Goal: Task Accomplishment & Management: Manage account settings

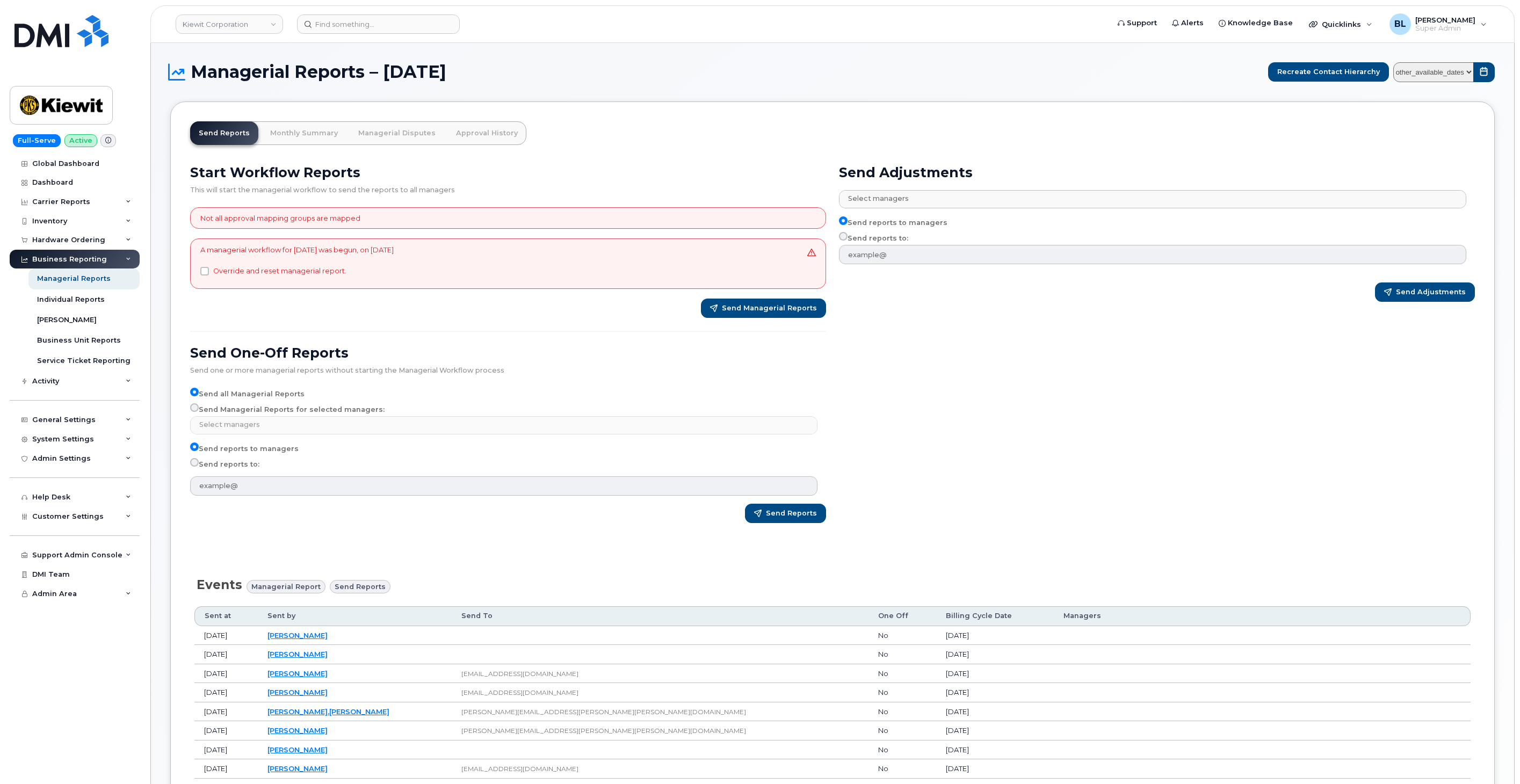
select select
click at [643, 88] on div "Managerial Reports – August 2025 Recreate Contact Hierarchy other_available_dat…" at bounding box center [833, 670] width 1325 height 1216
click at [431, 36] on header "Kiewit Corporation Support Alerts Knowledge Base Quicklinks Suspend / Cancel De…" at bounding box center [833, 24] width 1364 height 38
click at [433, 24] on input at bounding box center [378, 24] width 163 height 19
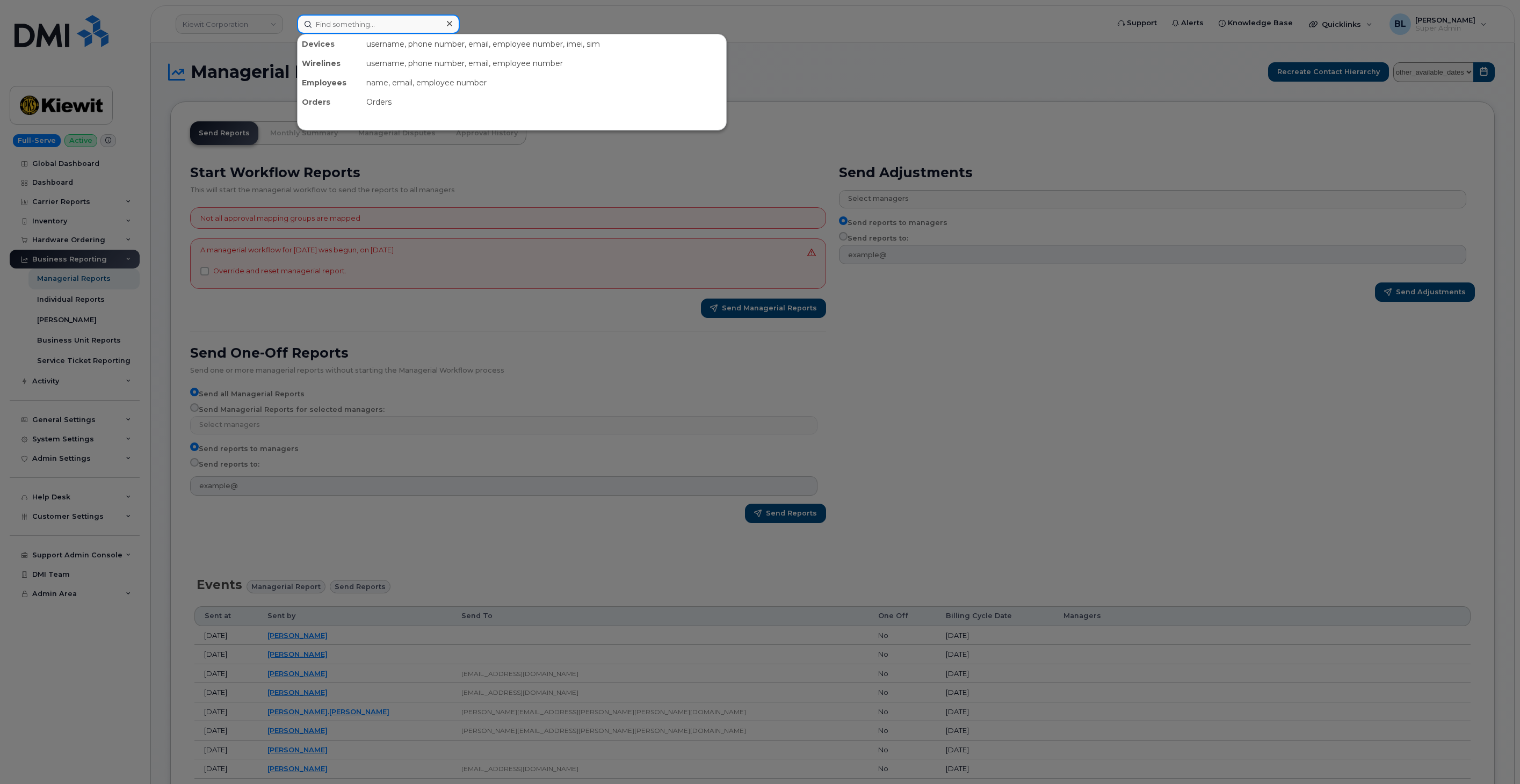
paste input "2016180395"
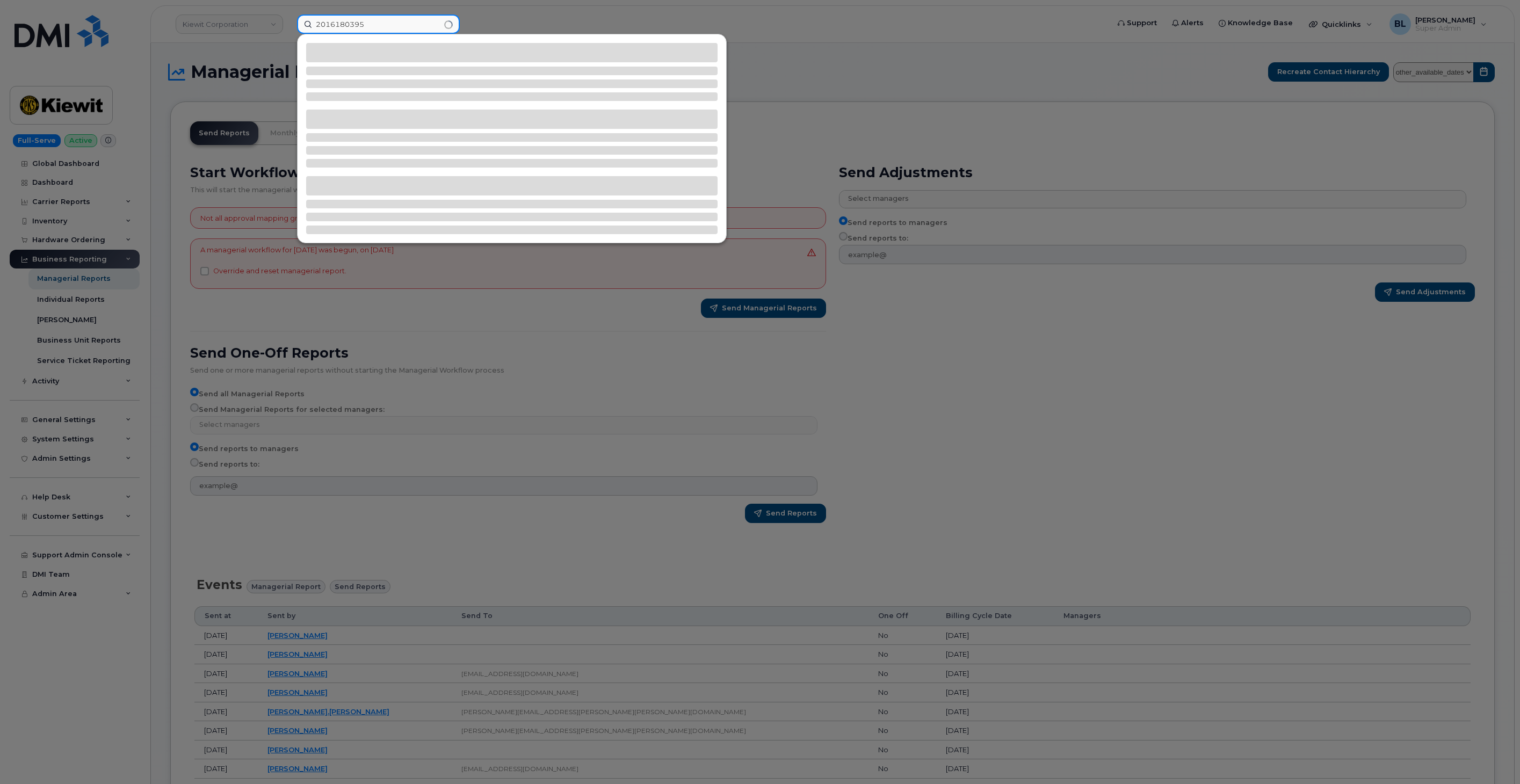
type input "2016180395"
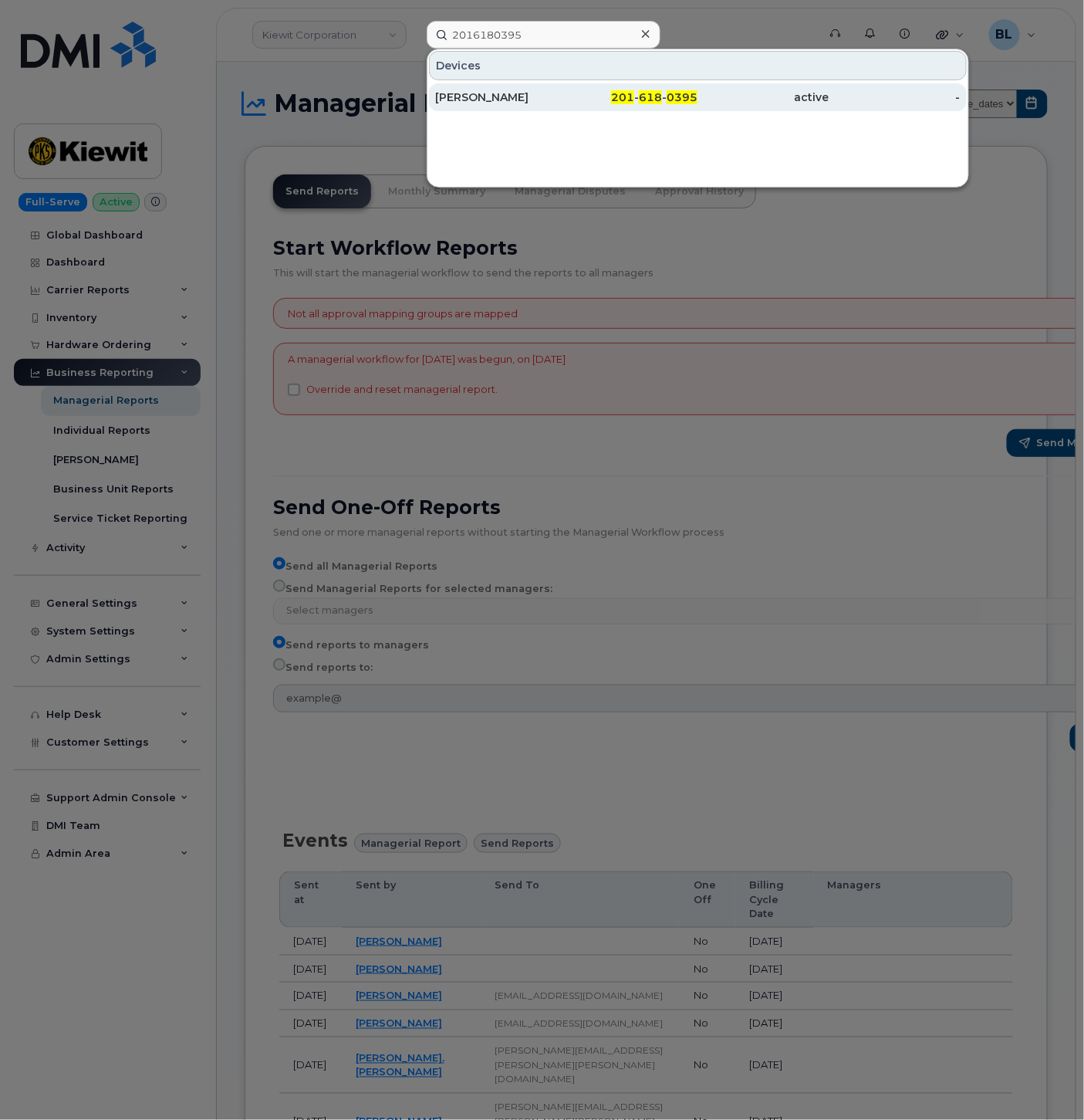
click at [498, 103] on div "ANTHONY DEMEO" at bounding box center [500, 98] width 131 height 15
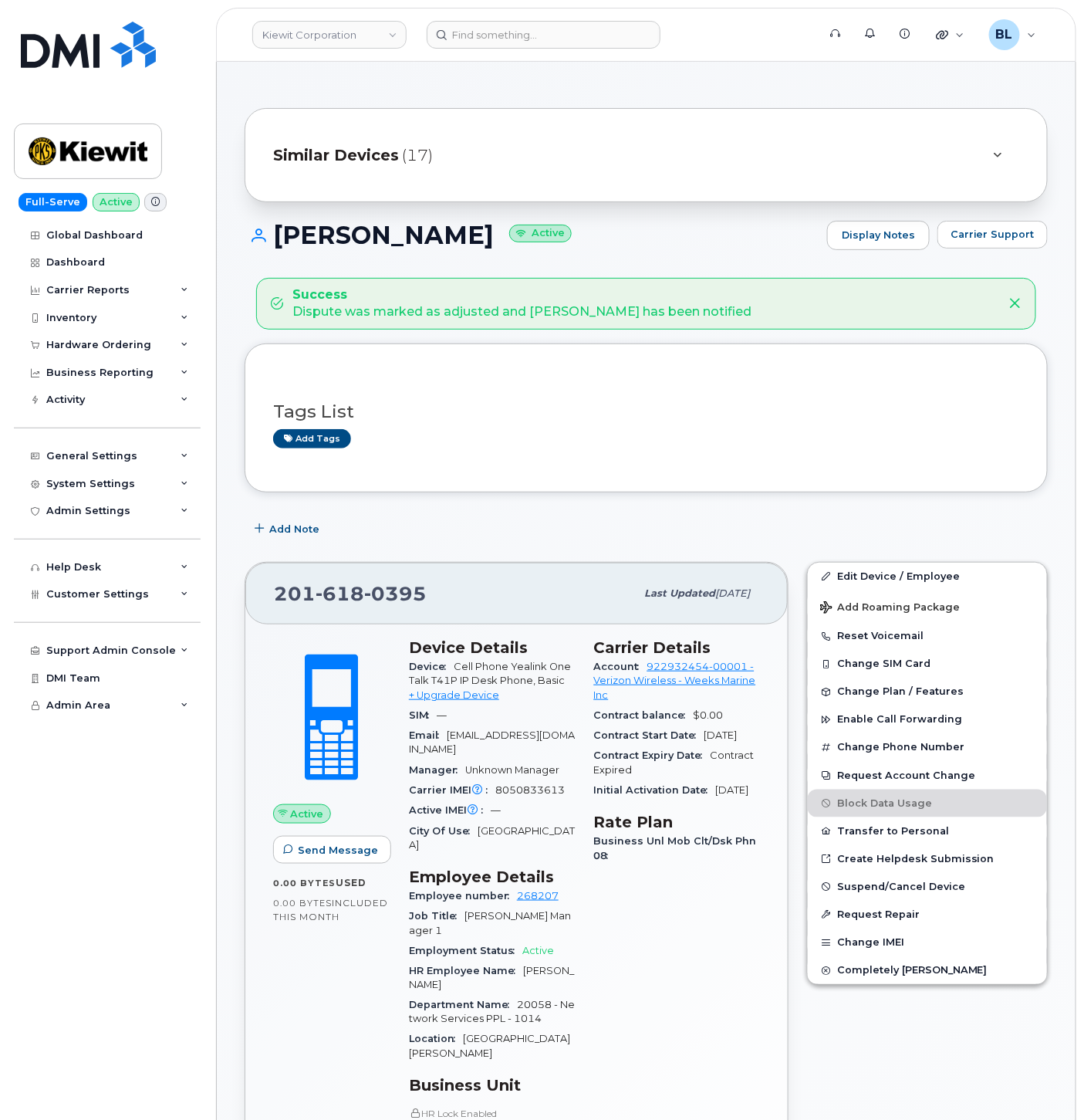
click at [349, 590] on span "618" at bounding box center [339, 593] width 48 height 23
click at [349, 589] on span "618" at bounding box center [339, 593] width 48 height 23
copy span "201 618 0395"
drag, startPoint x: 711, startPoint y: 437, endPoint x: 792, endPoint y: 394, distance: 91.7
click at [713, 437] on div "Add tags" at bounding box center [640, 438] width 734 height 20
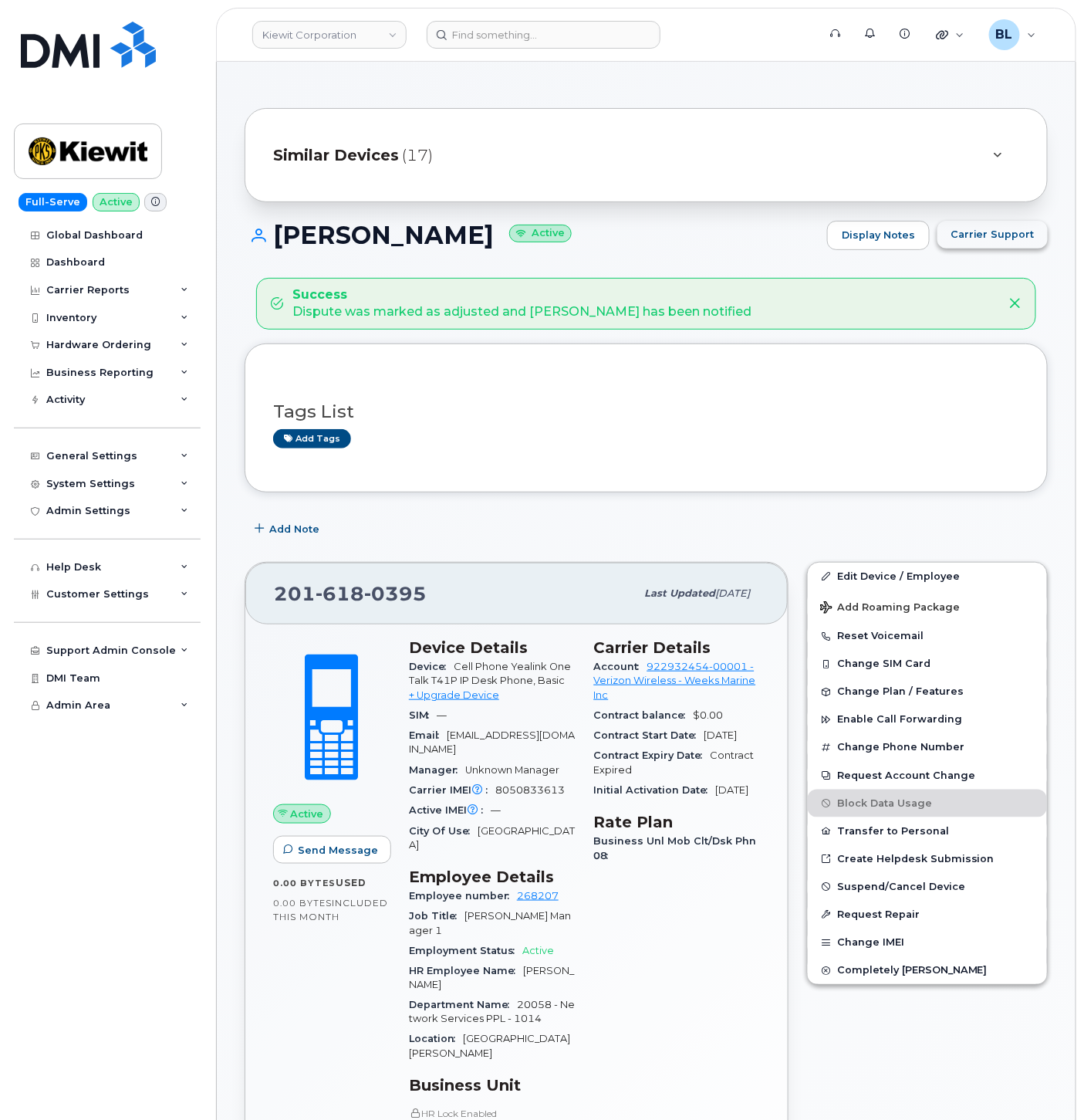
click at [1032, 237] on span "Carrier Support" at bounding box center [992, 234] width 84 height 14
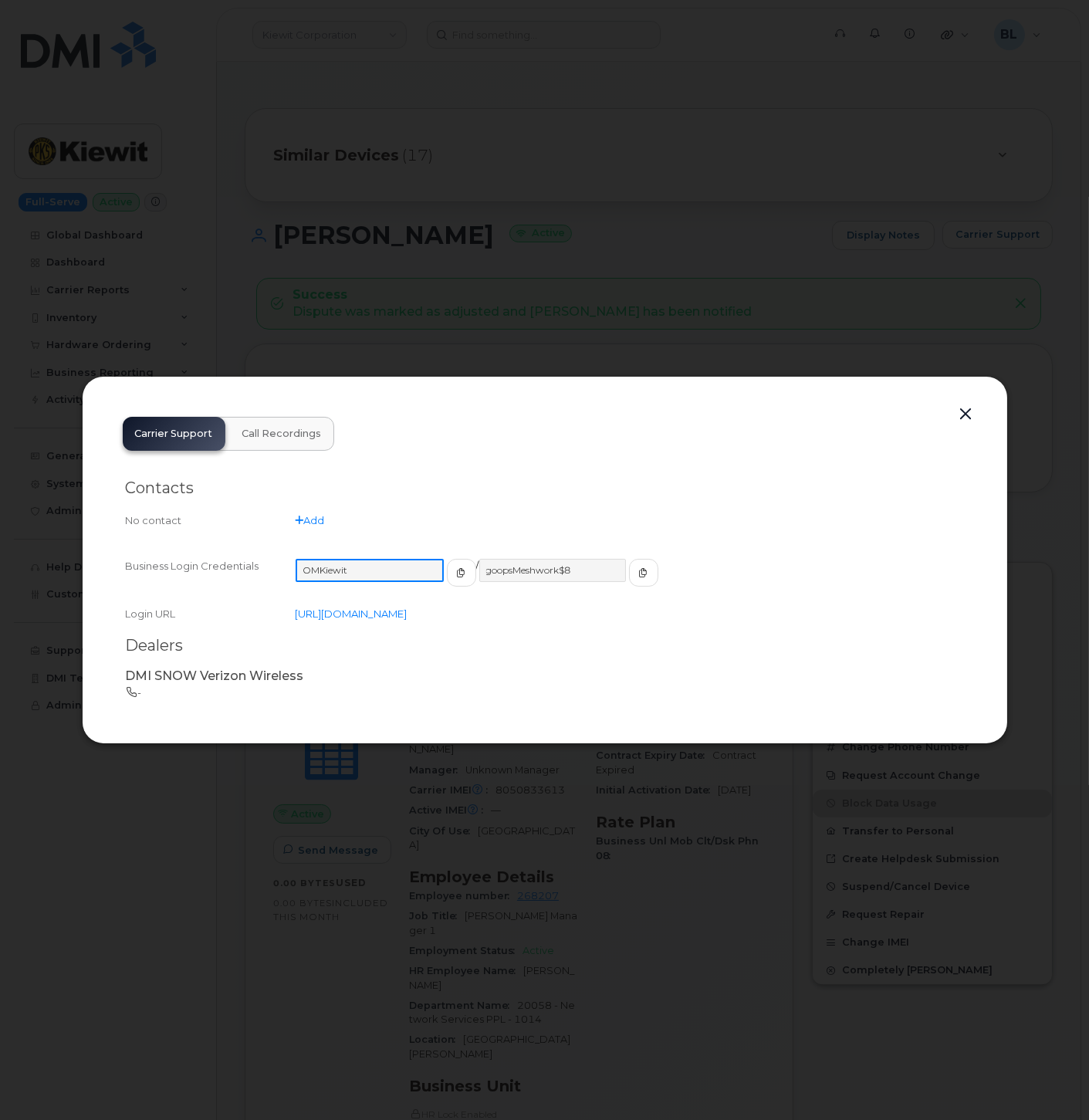
drag, startPoint x: 371, startPoint y: 570, endPoint x: 303, endPoint y: 571, distance: 68.0
click at [303, 571] on input "OMKiewit" at bounding box center [370, 570] width 148 height 23
drag, startPoint x: 572, startPoint y: 567, endPoint x: 469, endPoint y: 567, distance: 103.0
click at [477, 567] on input "goopsMeshwork$8" at bounding box center [551, 570] width 148 height 23
click at [963, 410] on button "button" at bounding box center [966, 414] width 23 height 21
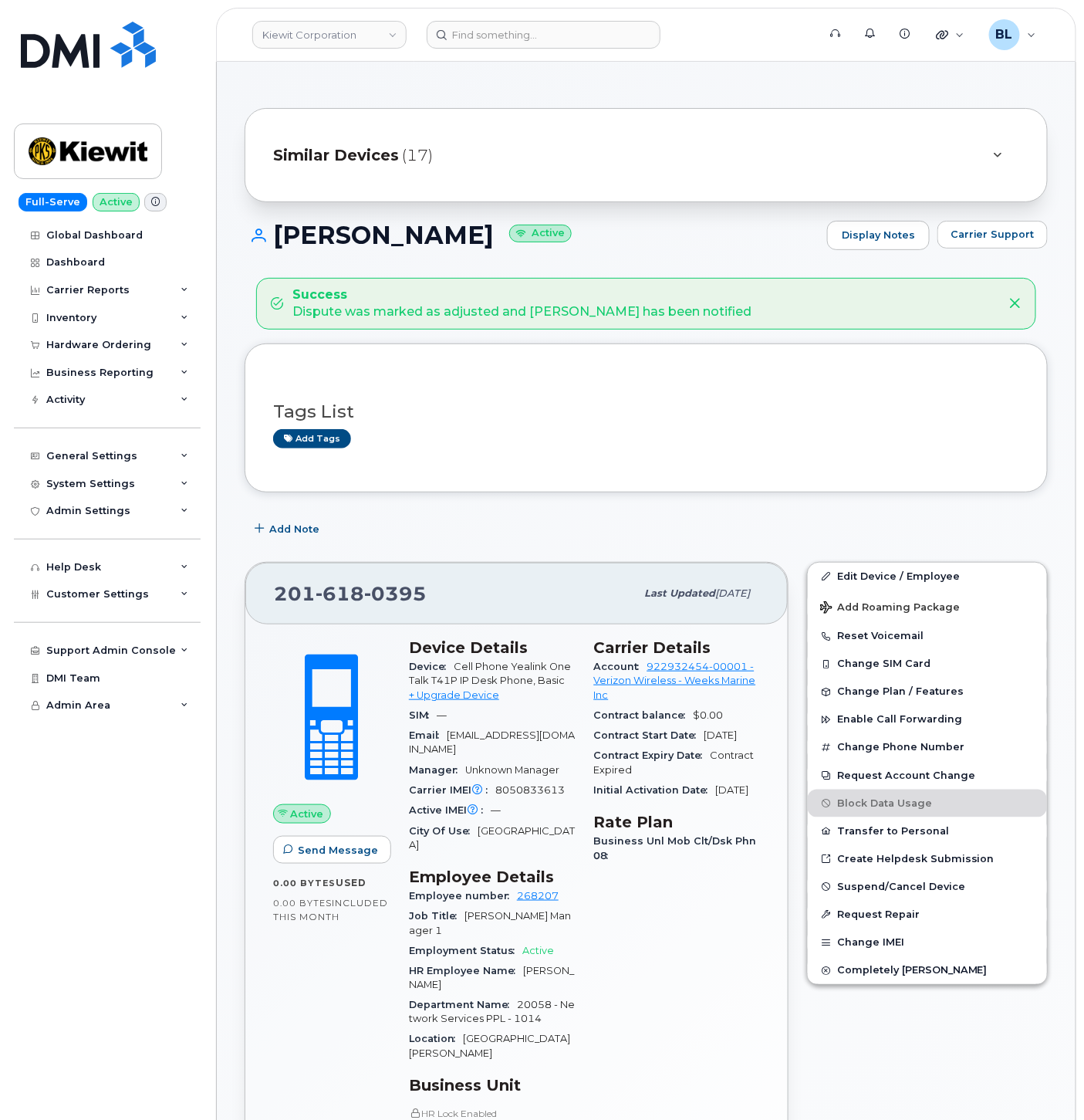
click at [342, 594] on span "618" at bounding box center [339, 593] width 48 height 23
copy span "201 618 0395"
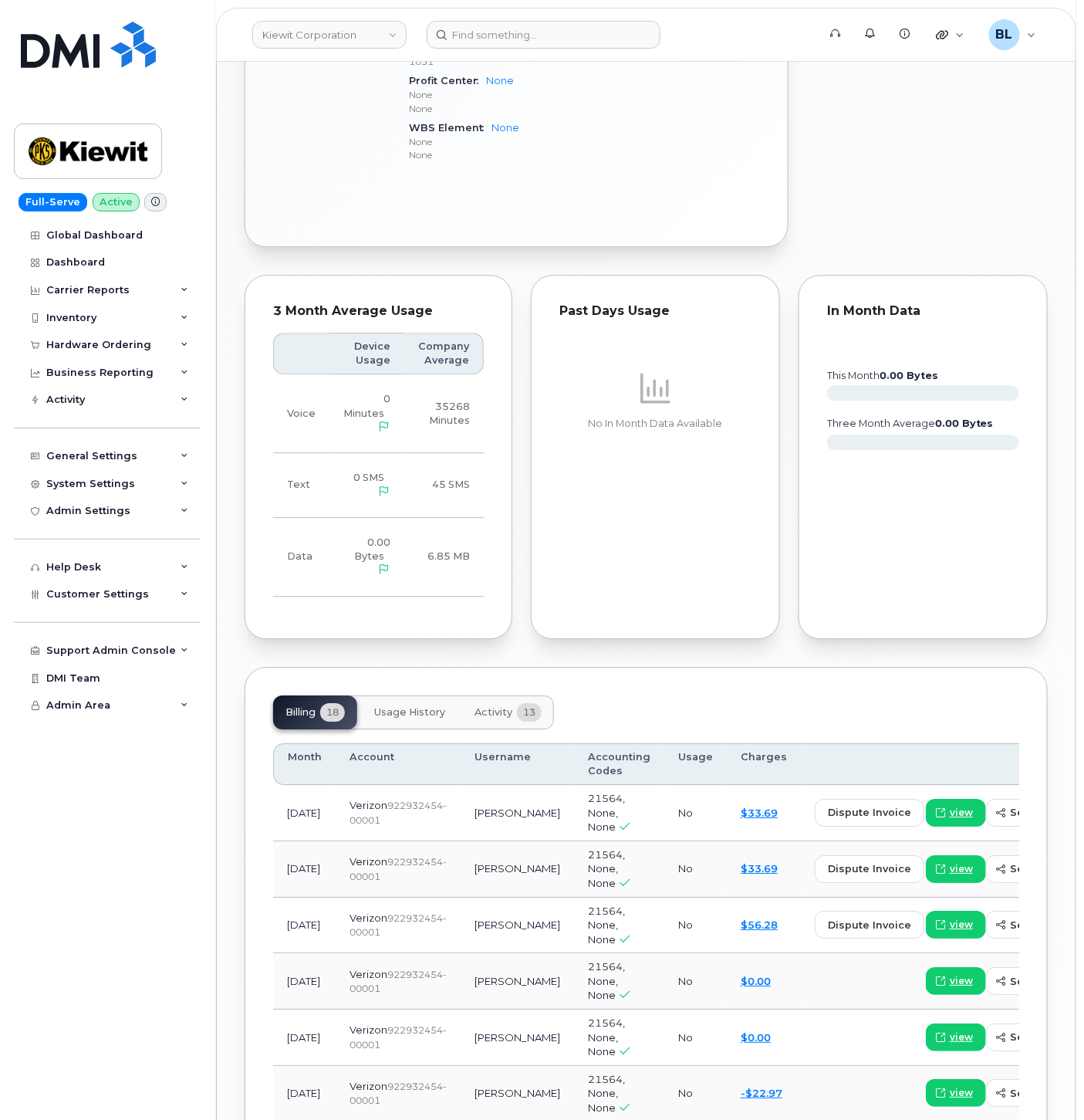
scroll to position [1601, 0]
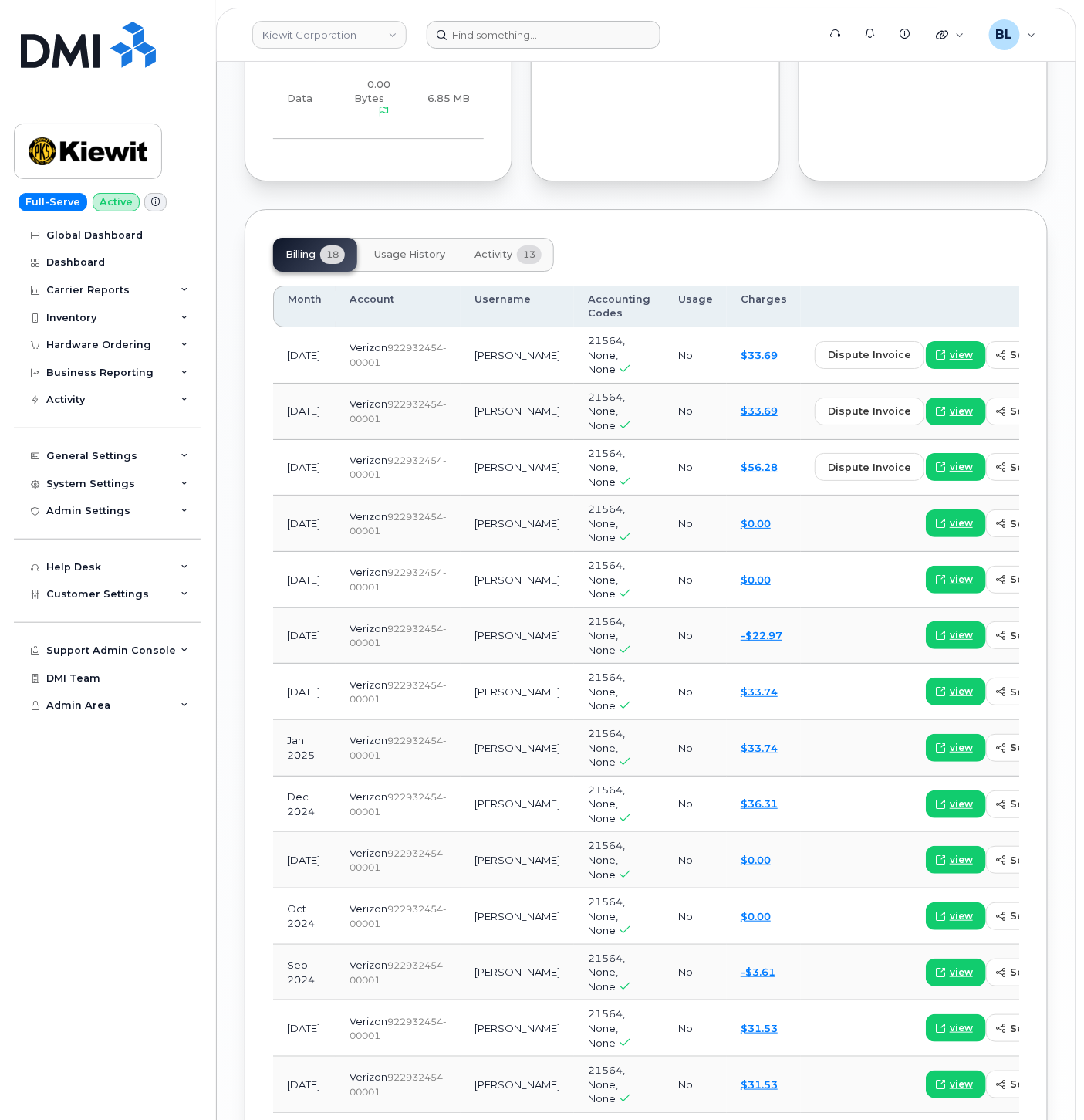
drag, startPoint x: 554, startPoint y: 58, endPoint x: 569, endPoint y: 39, distance: 24.2
click at [556, 57] on header "Kiewit Corporation Support Alerts Knowledge Base Quicklinks Suspend / Cancel De…" at bounding box center [646, 35] width 860 height 54
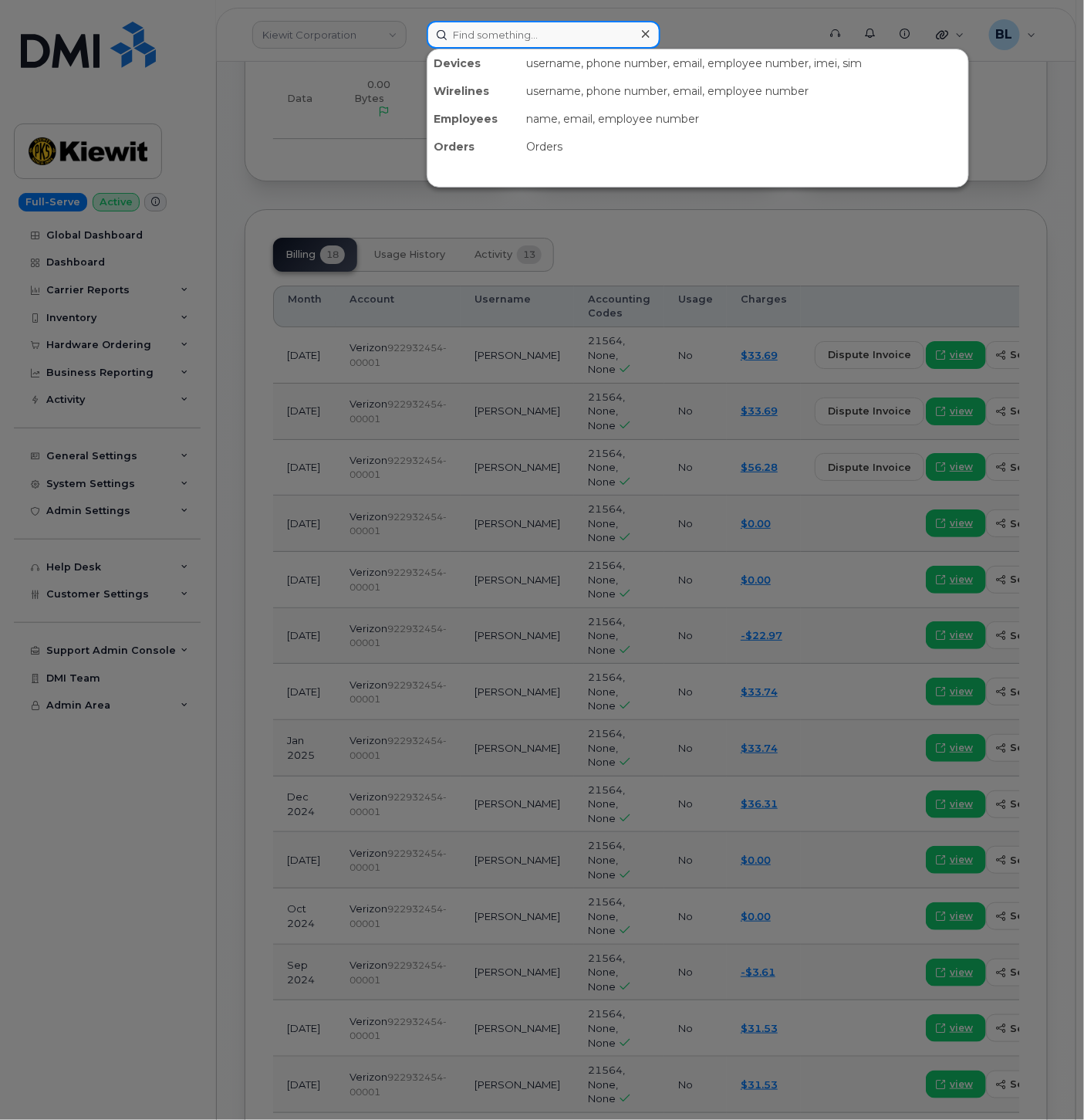
click at [569, 39] on input at bounding box center [543, 35] width 234 height 28
paste input "9083071063"
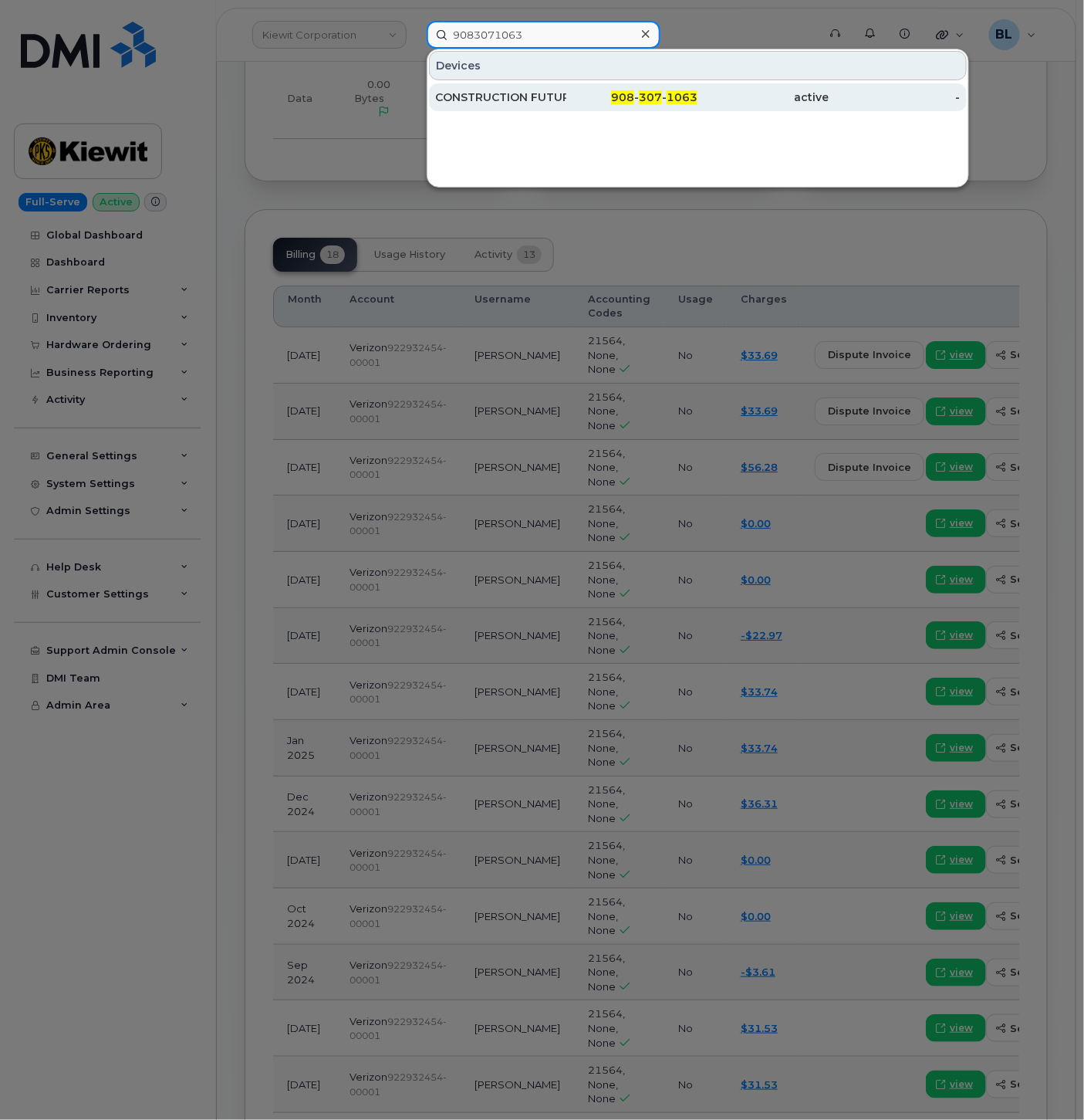
type input "9083071063"
click at [558, 101] on div "CONSTRUCTION FUTURE SPARE" at bounding box center [500, 98] width 131 height 15
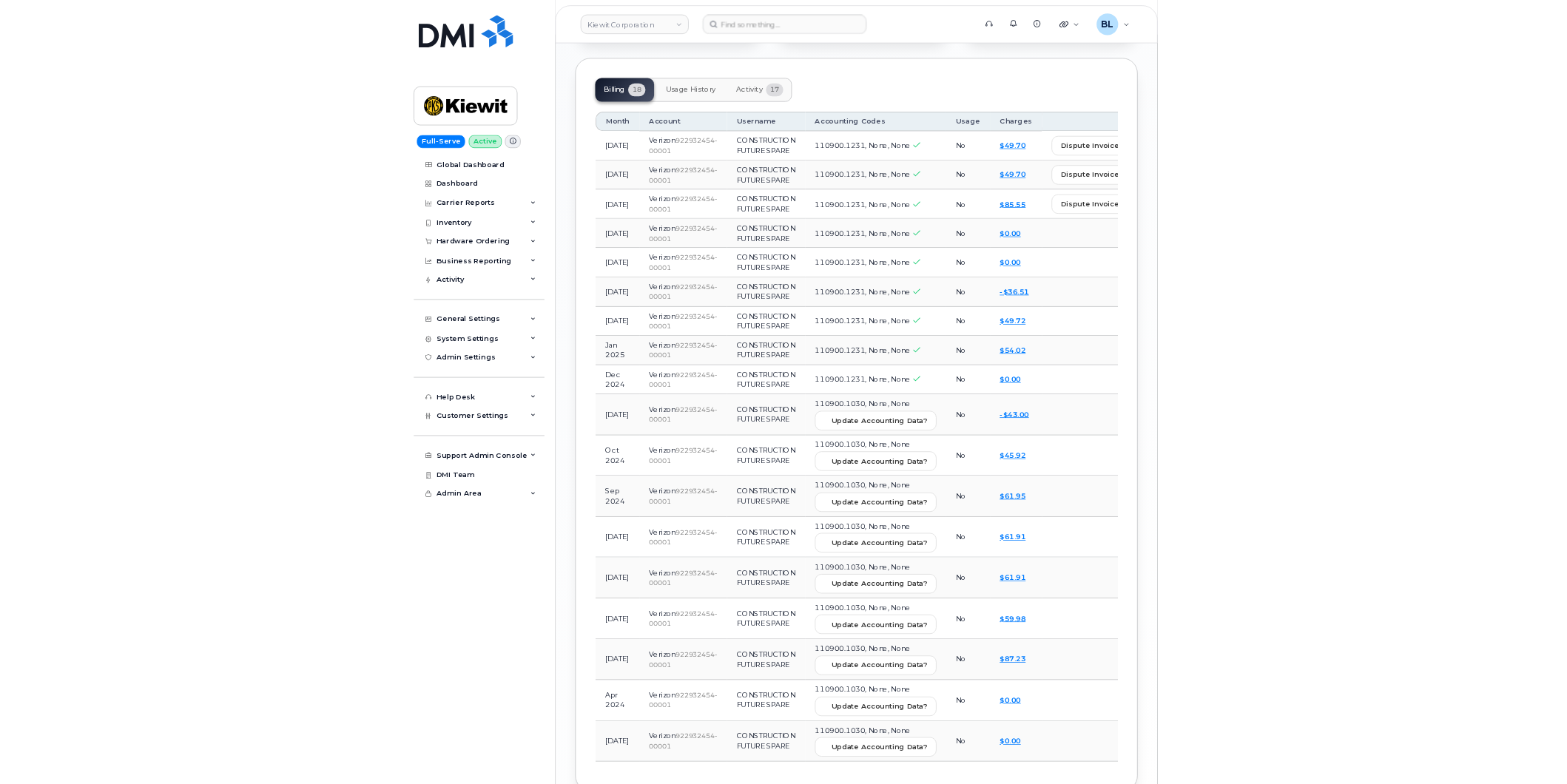
scroll to position [1280, 0]
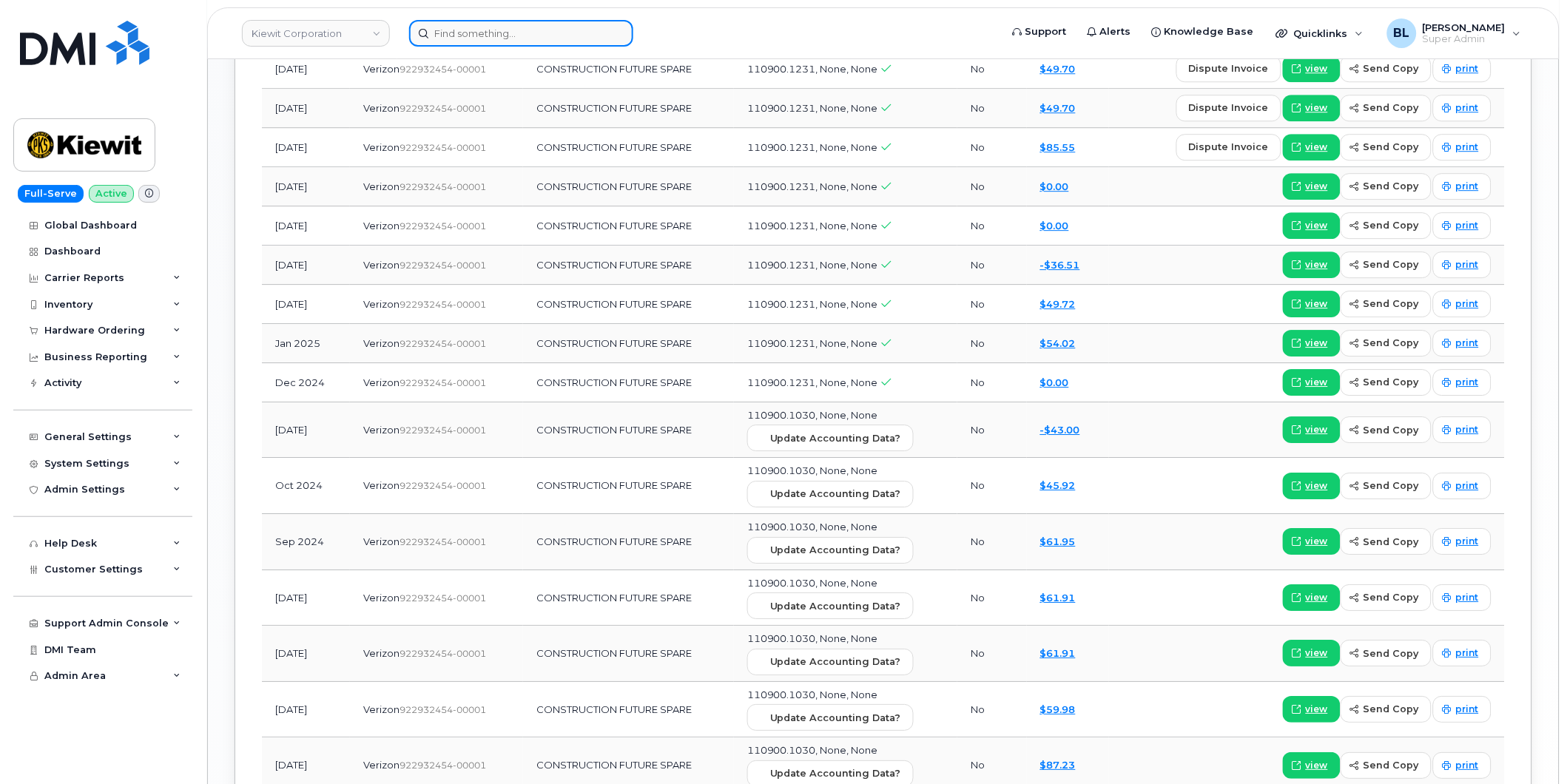
click at [518, 30] on input at bounding box center [521, 33] width 224 height 27
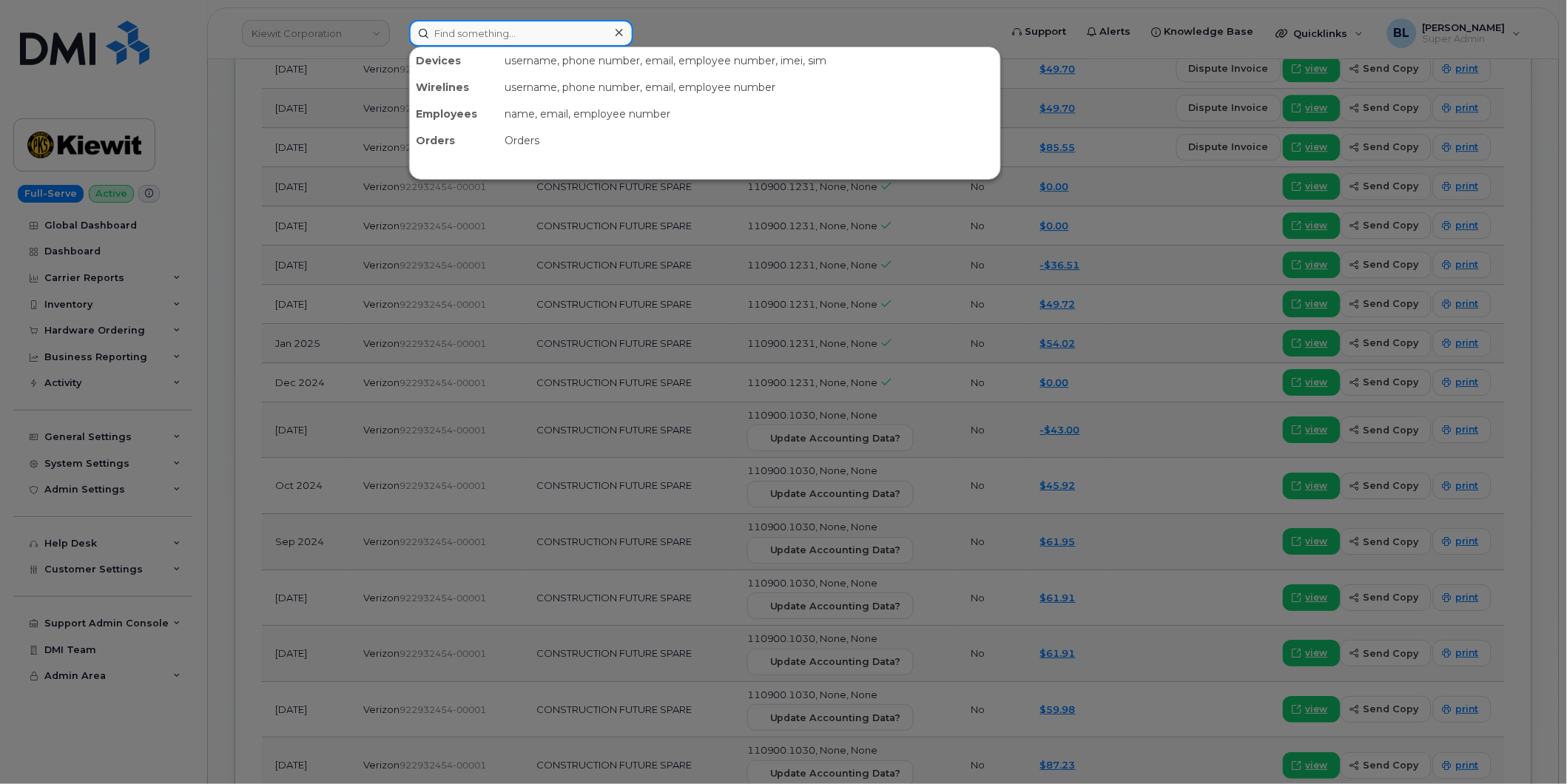
paste input "2016183844"
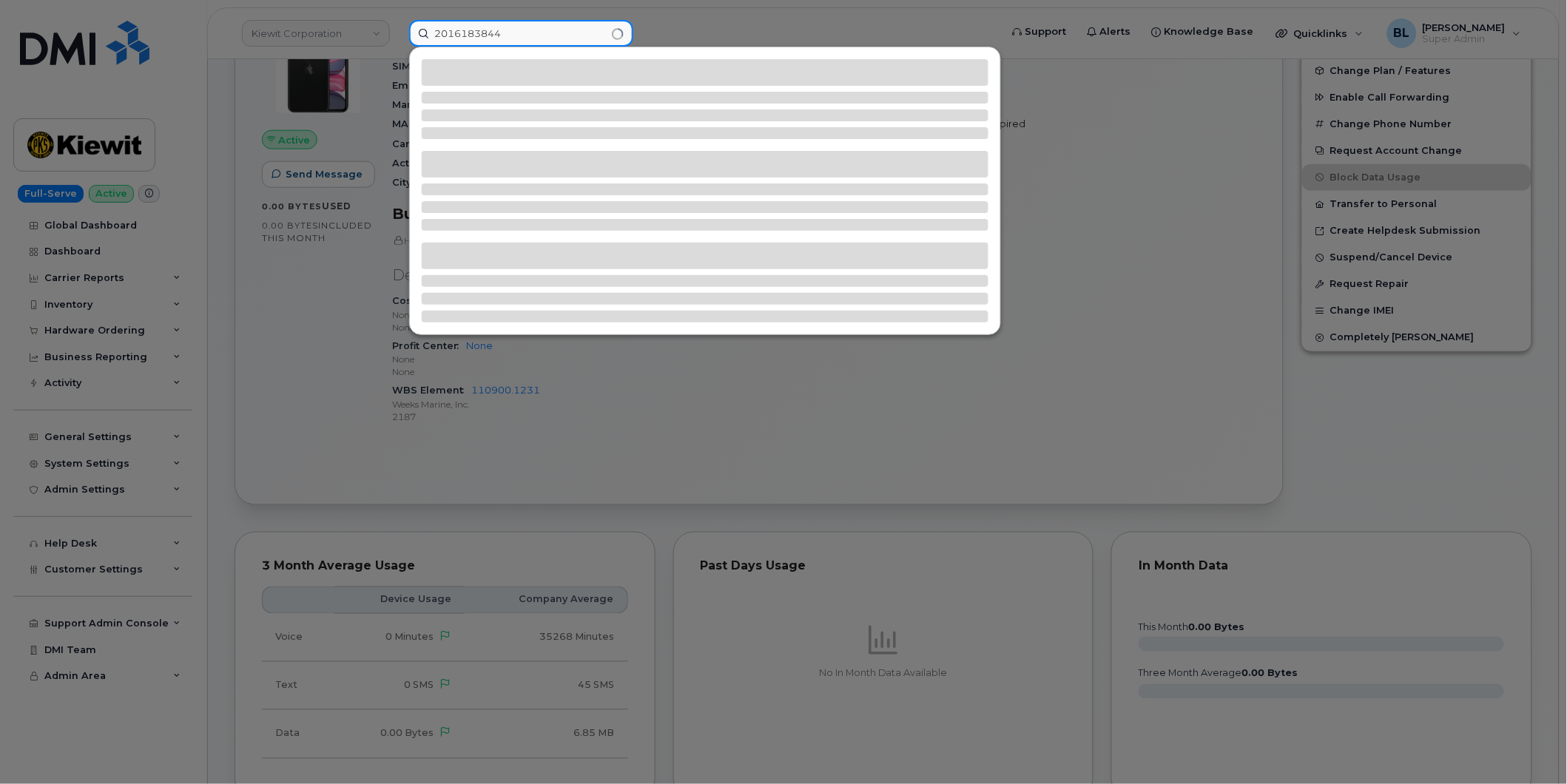
scroll to position [0, 0]
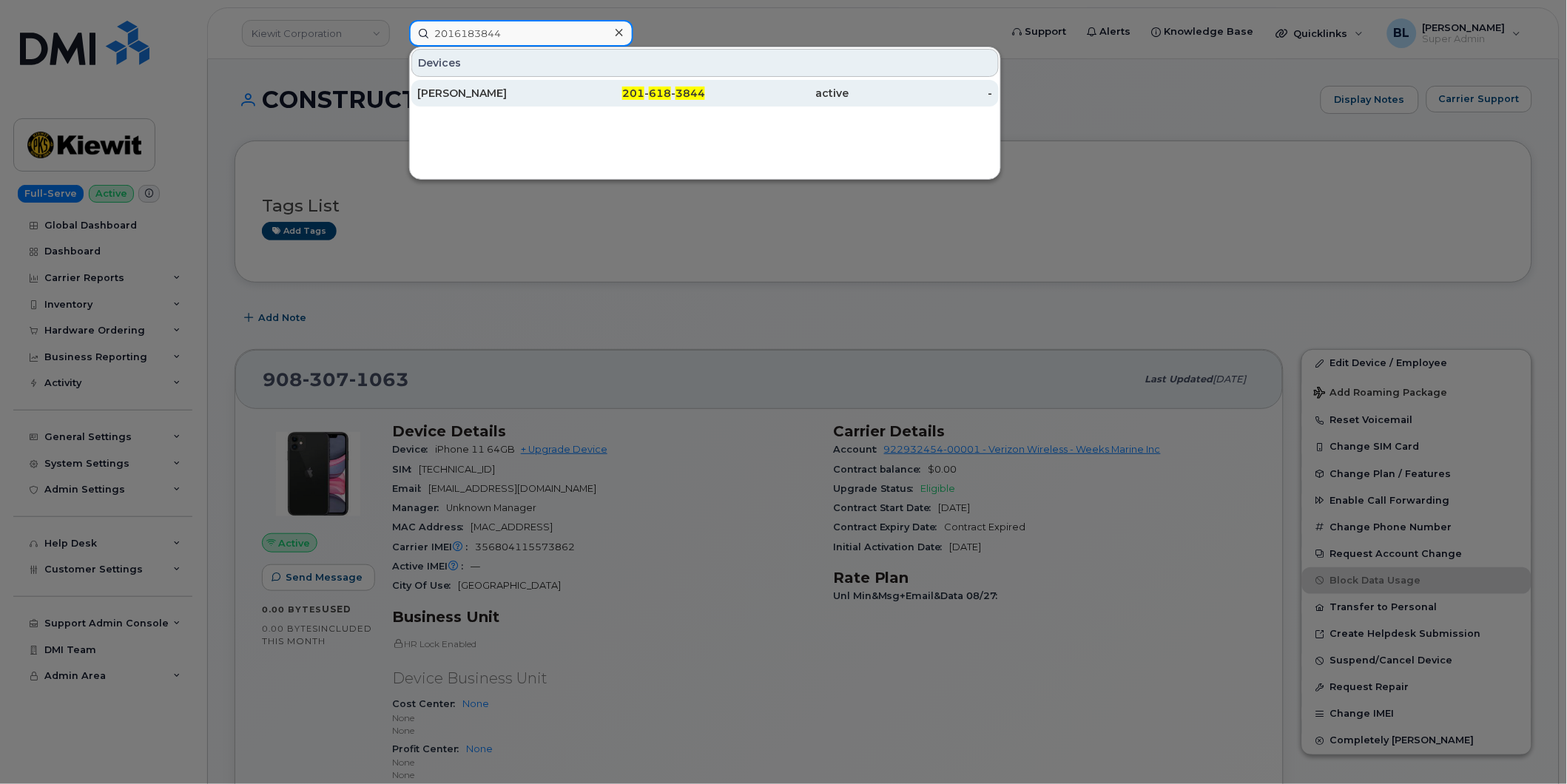
type input "2016183844"
click at [532, 86] on div "ELYSSA BRODERICK" at bounding box center [488, 93] width 144 height 15
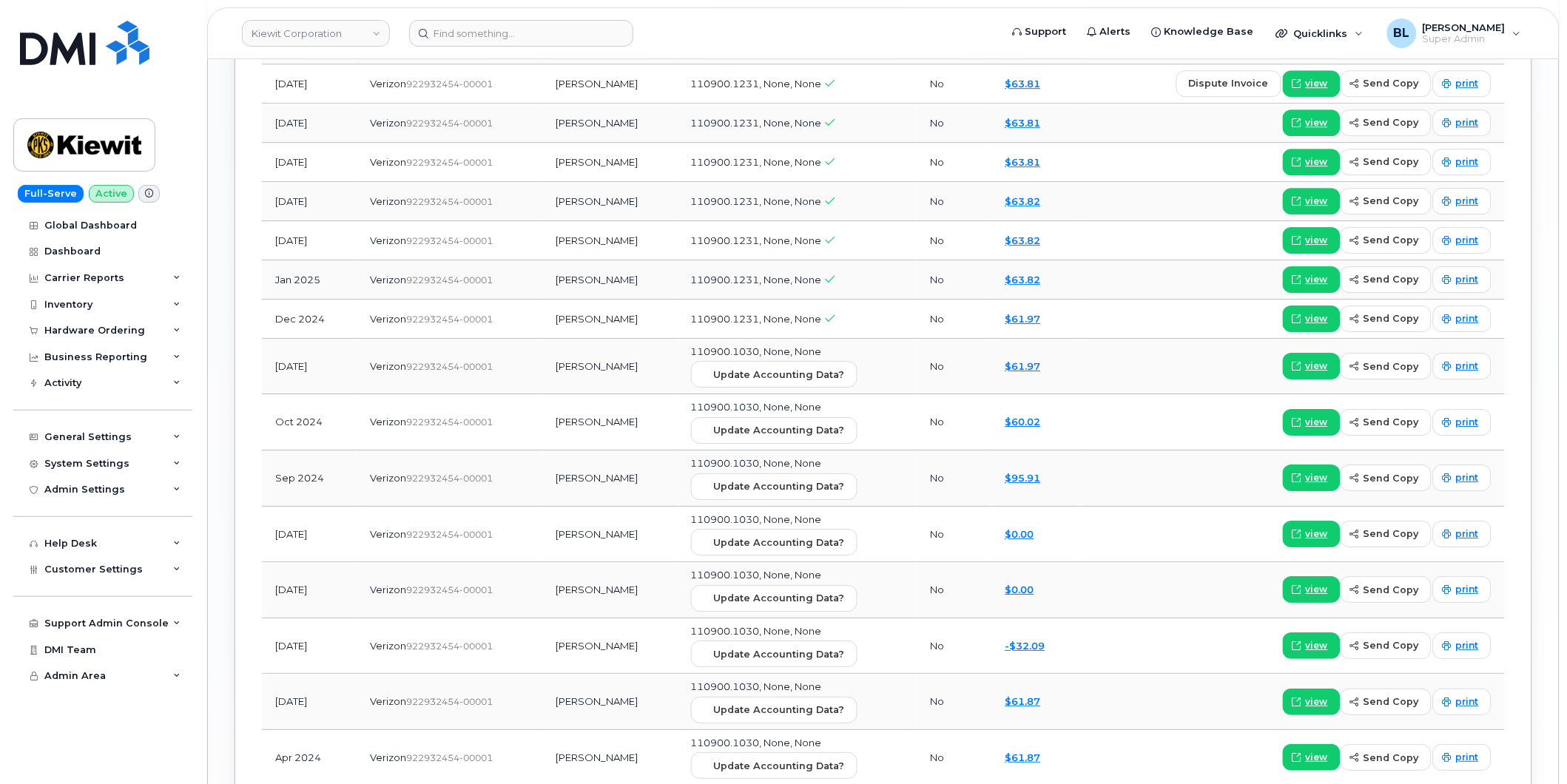
scroll to position [1080, 0]
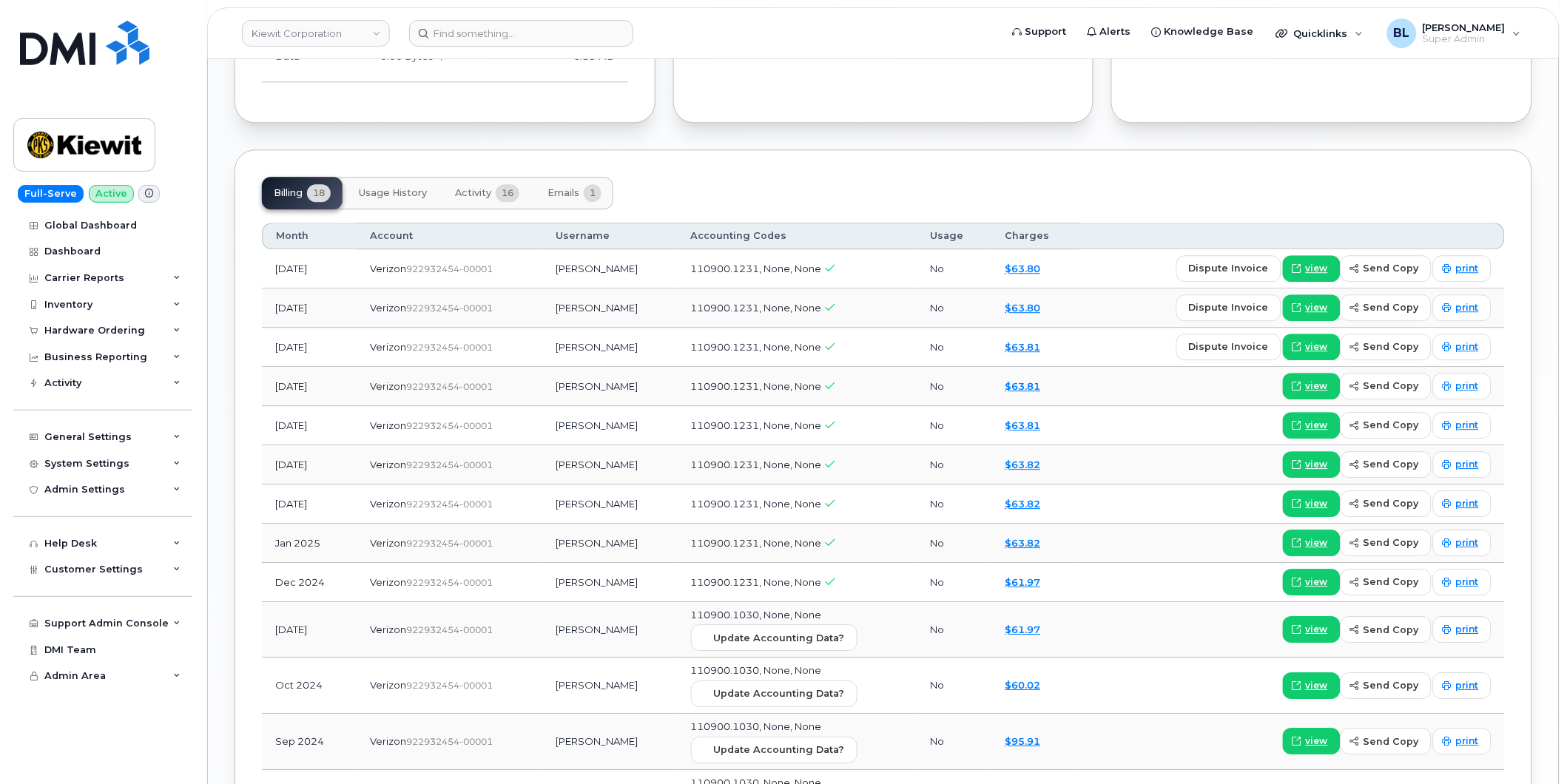
drag, startPoint x: 1031, startPoint y: 172, endPoint x: 1040, endPoint y: 198, distance: 27.5
click at [1031, 172] on div "Billing 18 Usage History Activity 16 Emails 1 Month Account Username Accounting…" at bounding box center [883, 648] width 1298 height 996
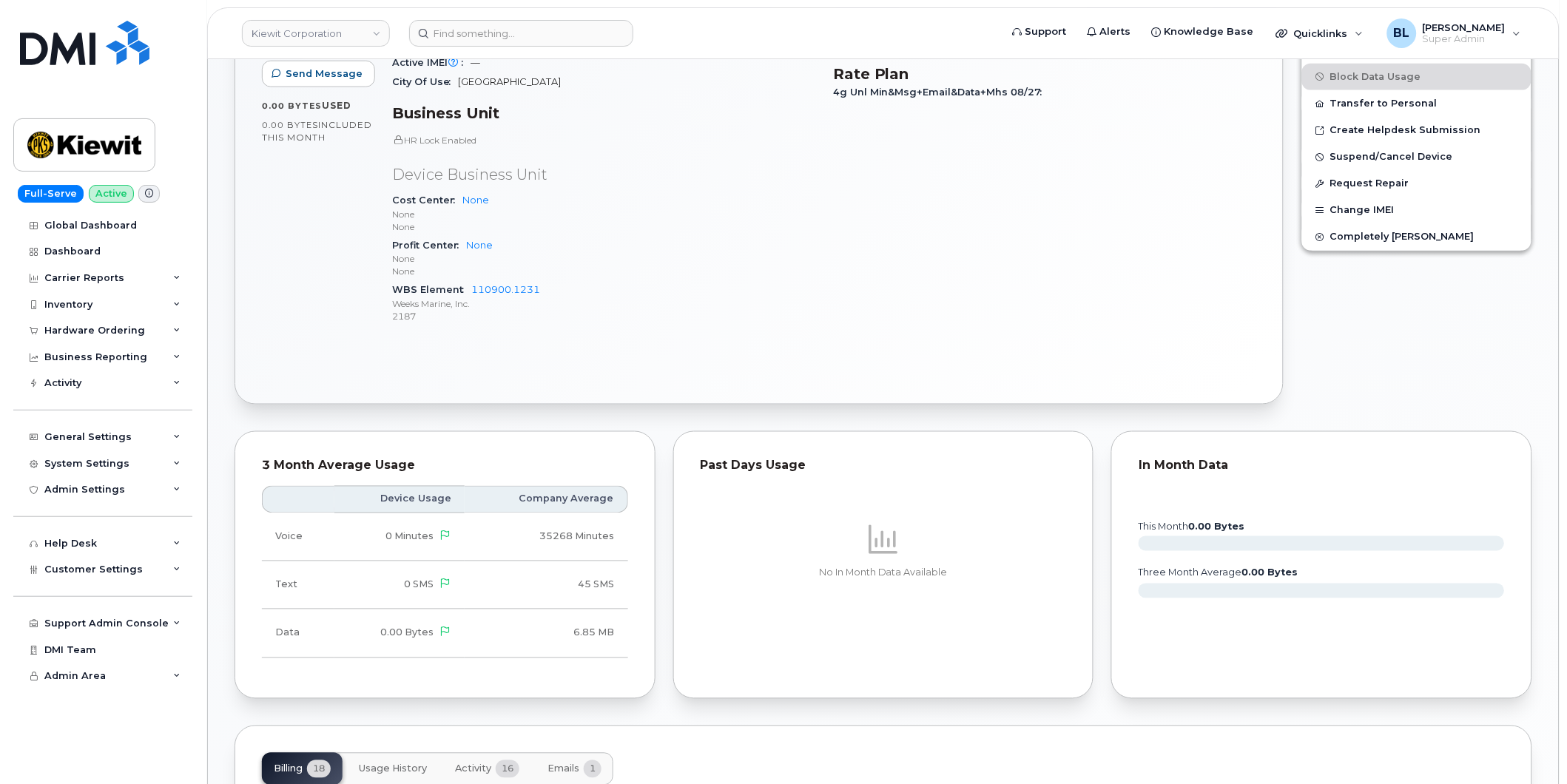
scroll to position [0, 0]
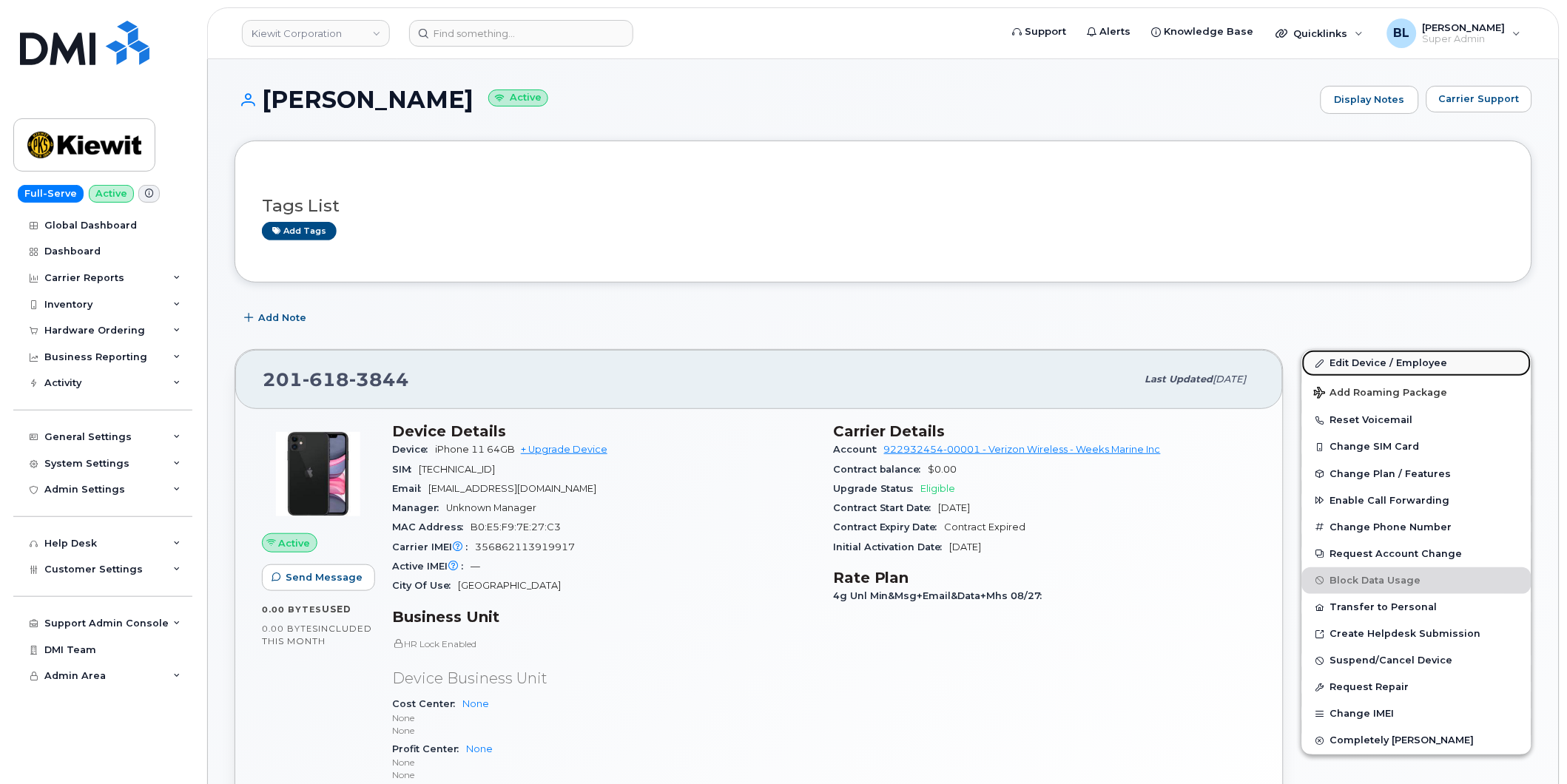
click at [1407, 363] on link "Edit Device / Employee" at bounding box center [1417, 363] width 229 height 27
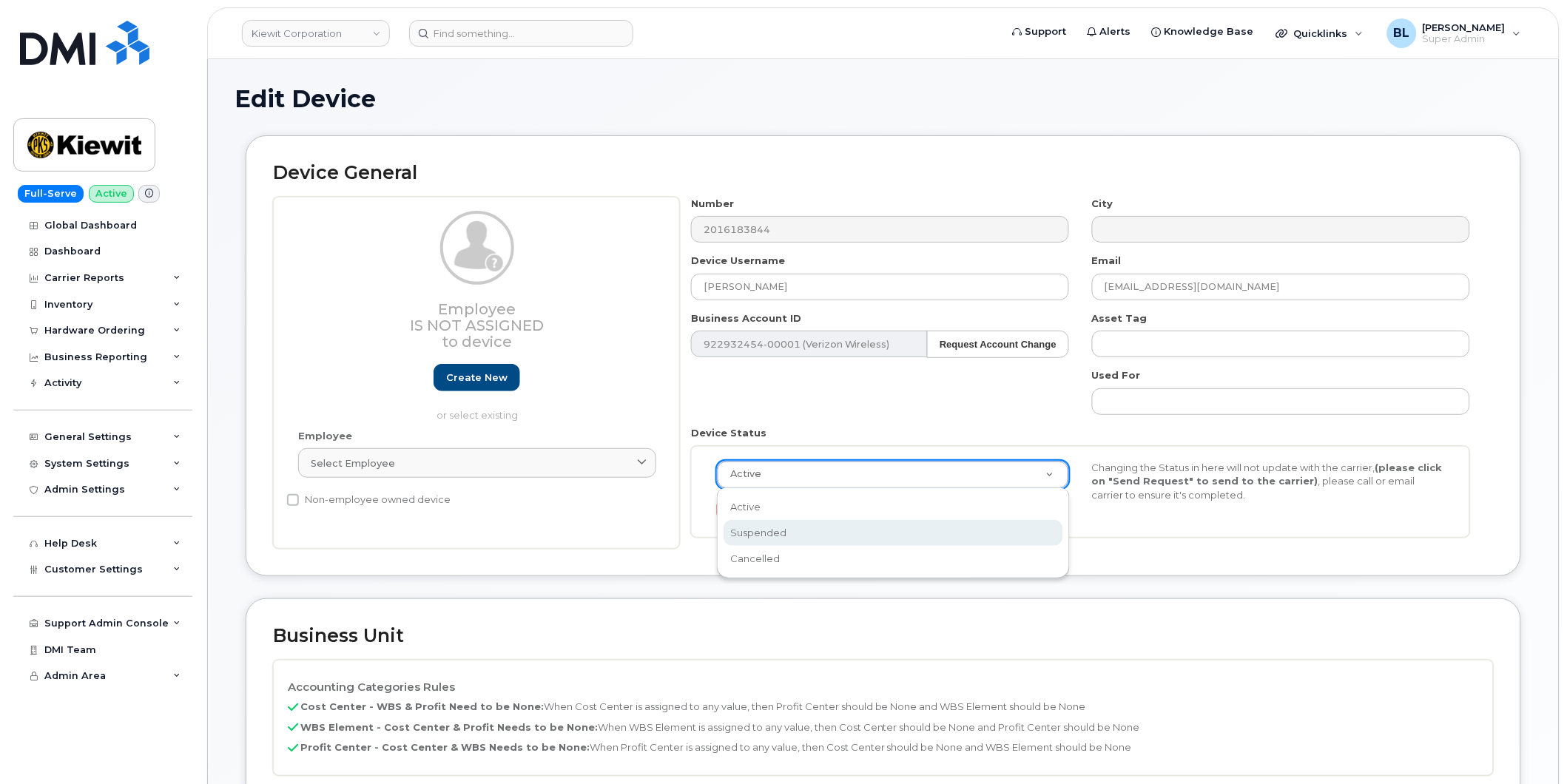
select select "suspended"
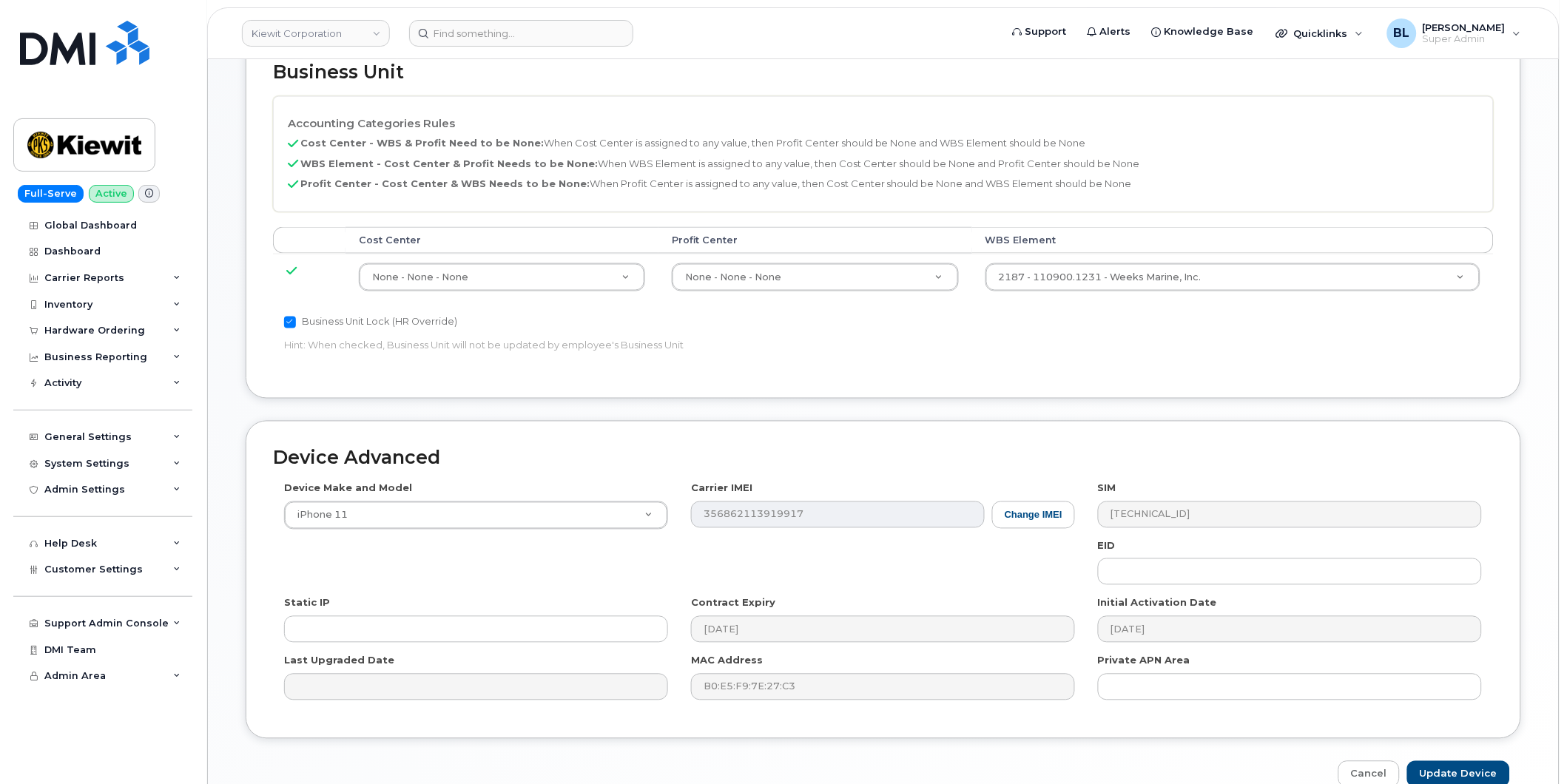
scroll to position [643, 0]
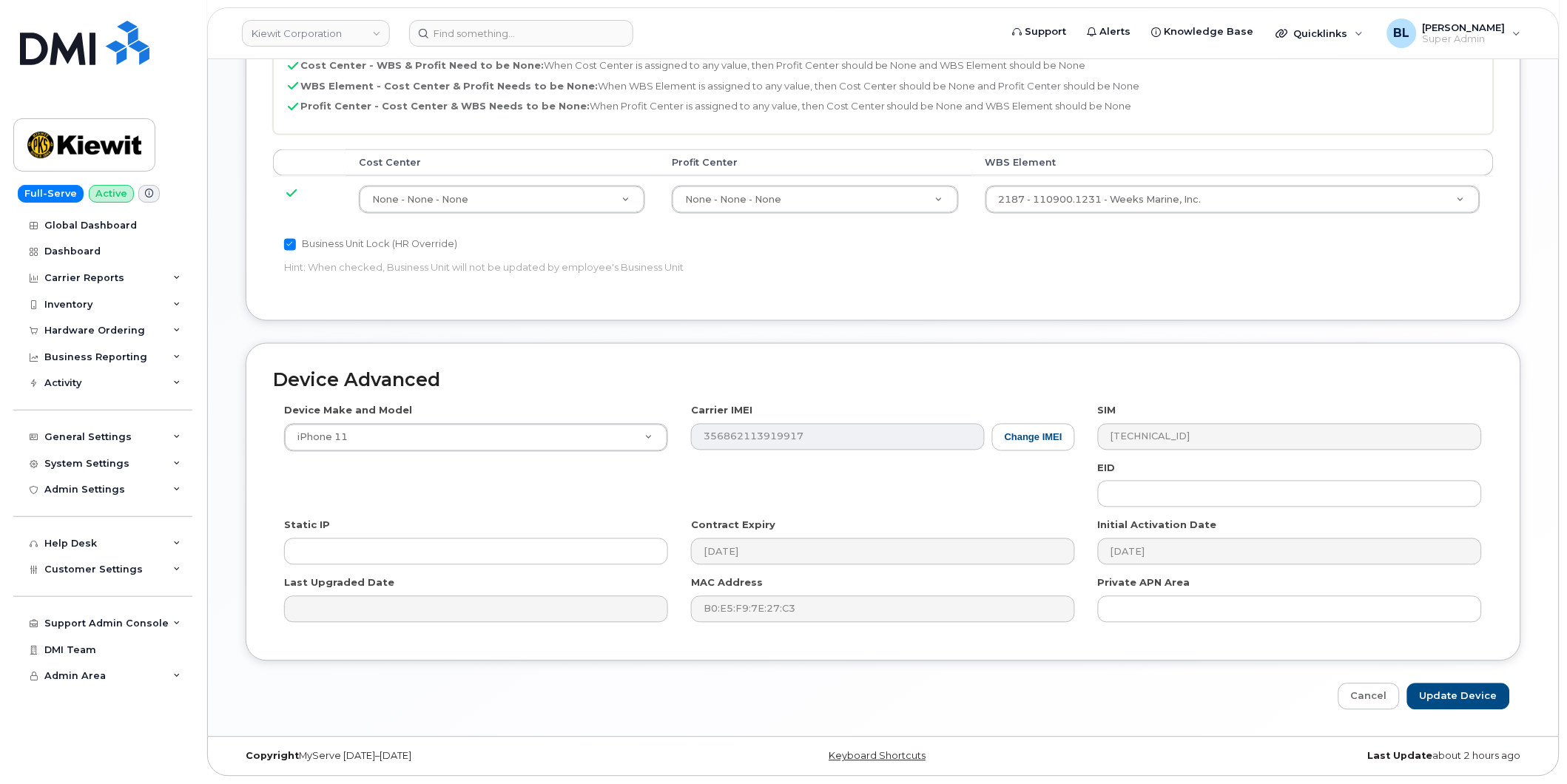
click at [1461, 681] on div "Device Advanced Device Make and Model iPhone 11 Android TCL 502 Watch Apple Wat…" at bounding box center [883, 526] width 1298 height 367
click at [1461, 693] on input "Update Device" at bounding box center [1458, 697] width 103 height 28
type input "Saving..."
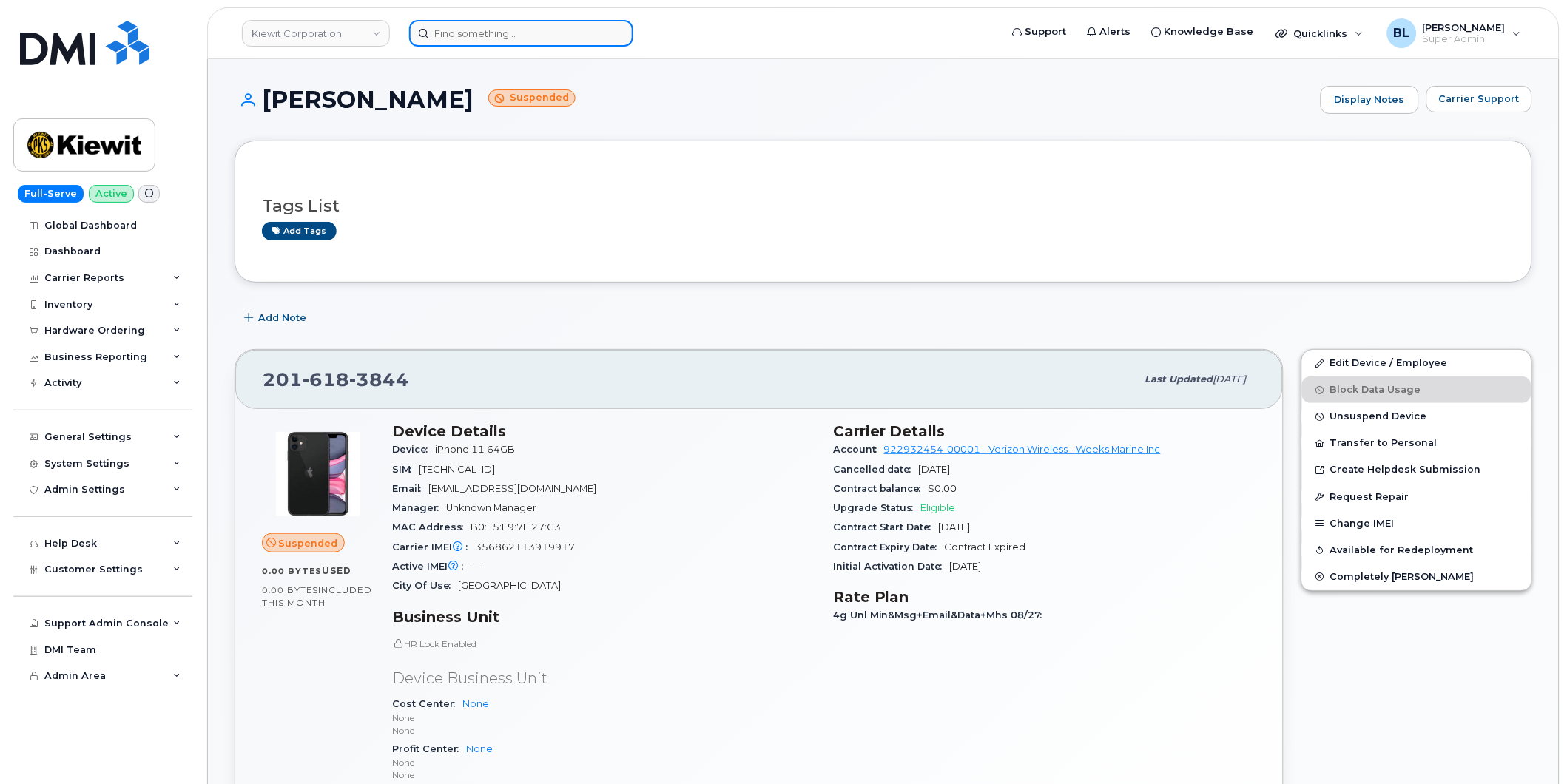
click at [511, 39] on input at bounding box center [521, 33] width 224 height 27
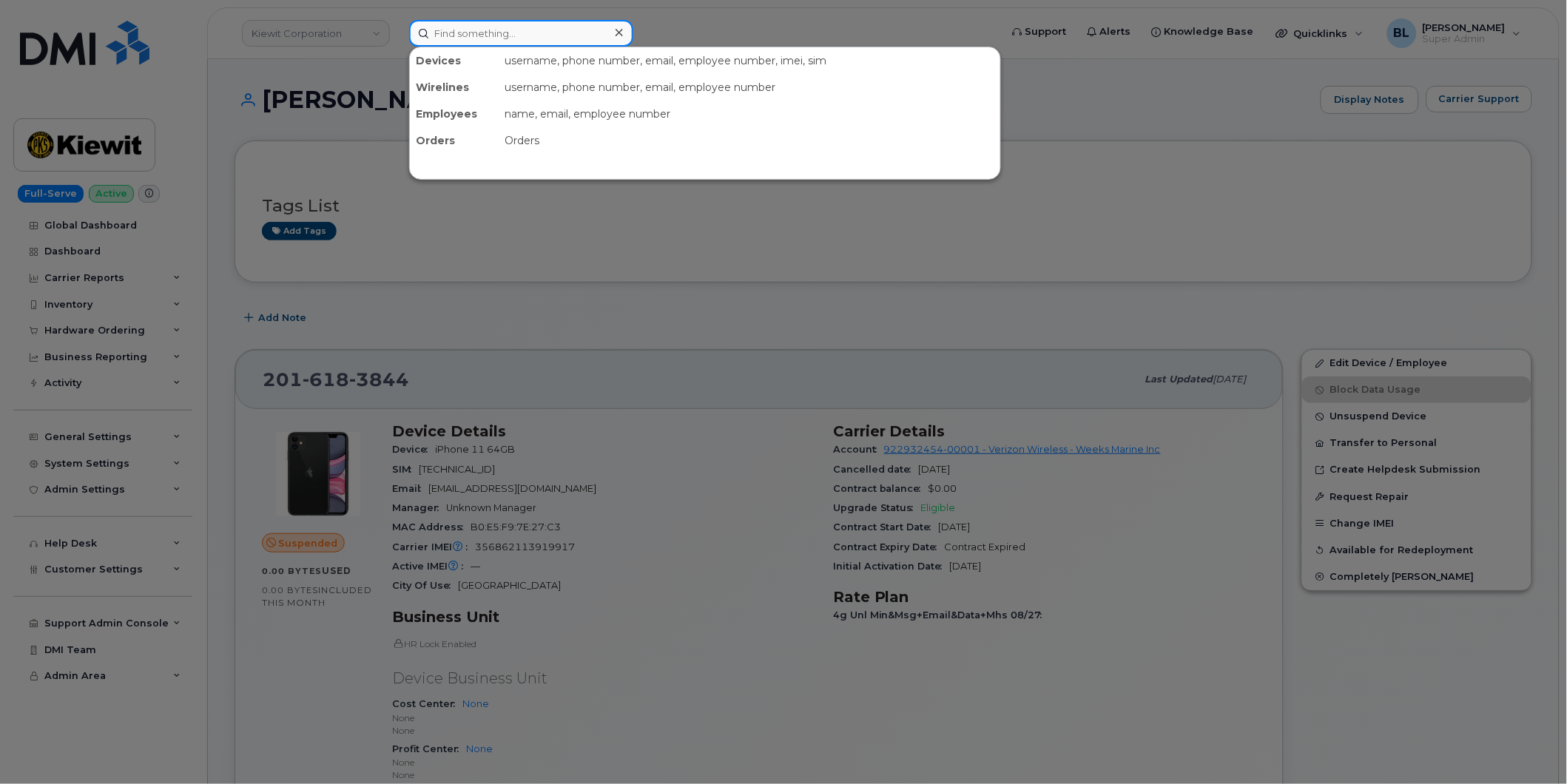
paste input "9734770060"
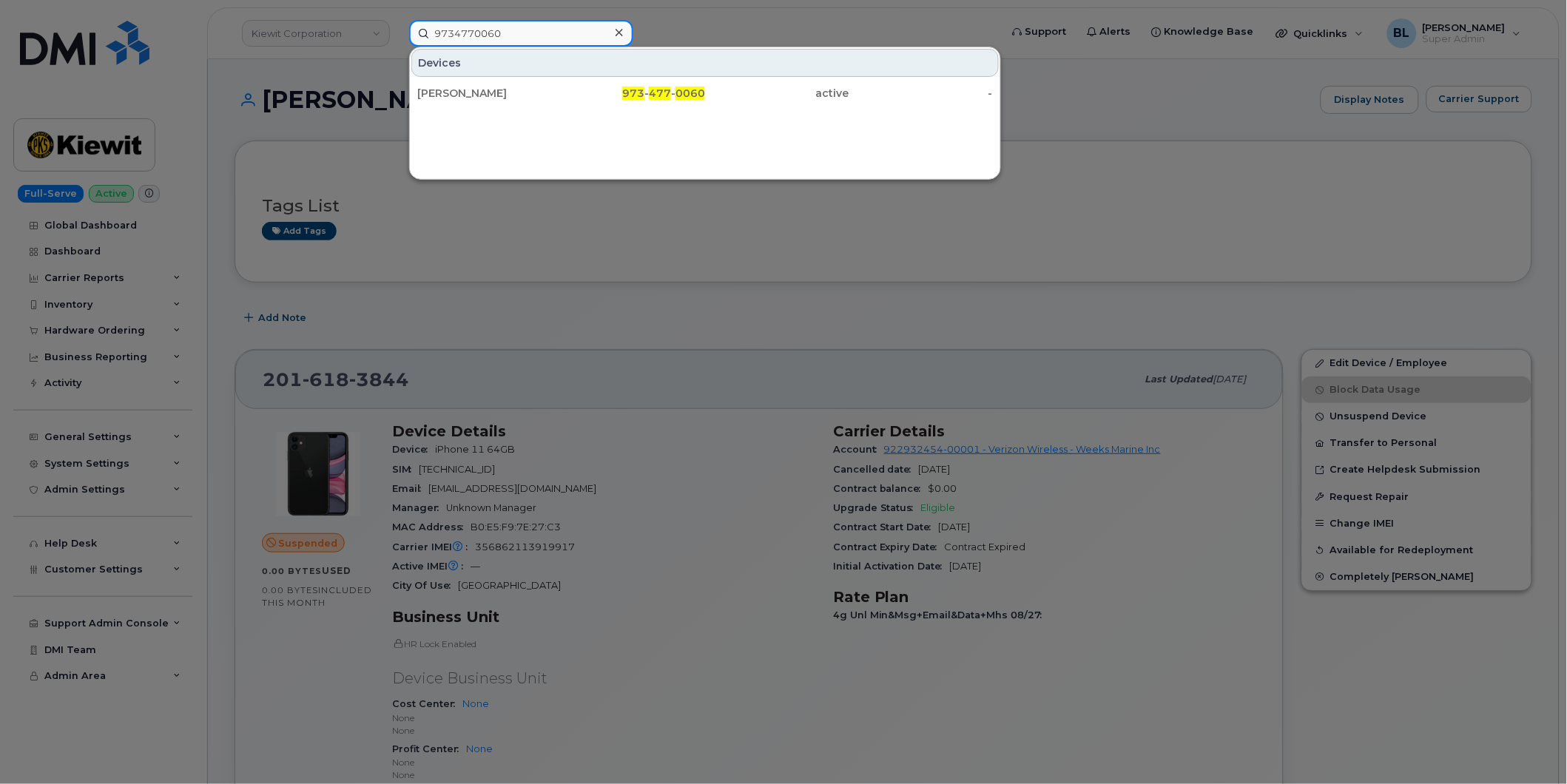
type input "9734770060"
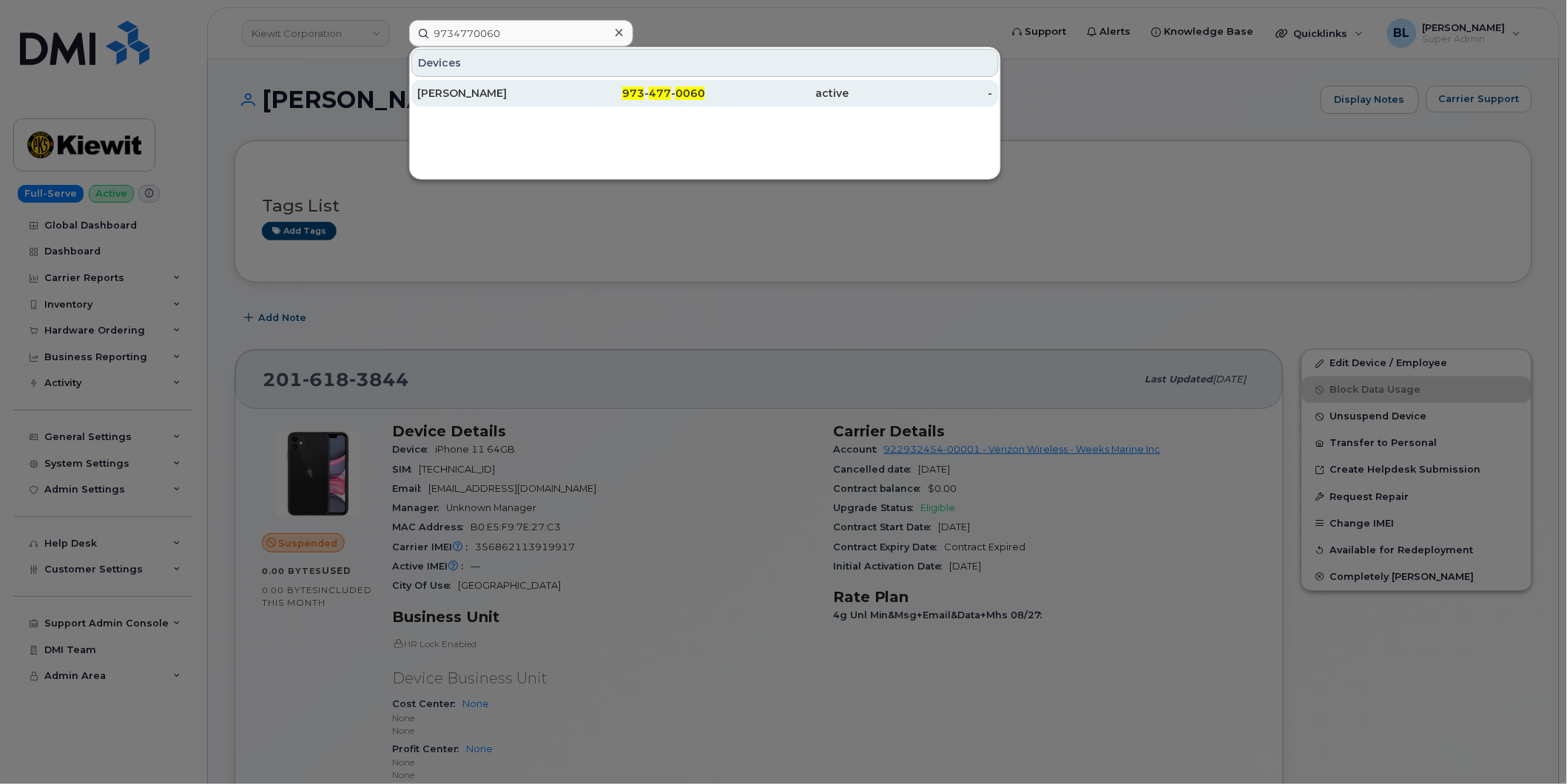
click at [669, 101] on div "973 - 477 - 0060" at bounding box center [633, 93] width 144 height 27
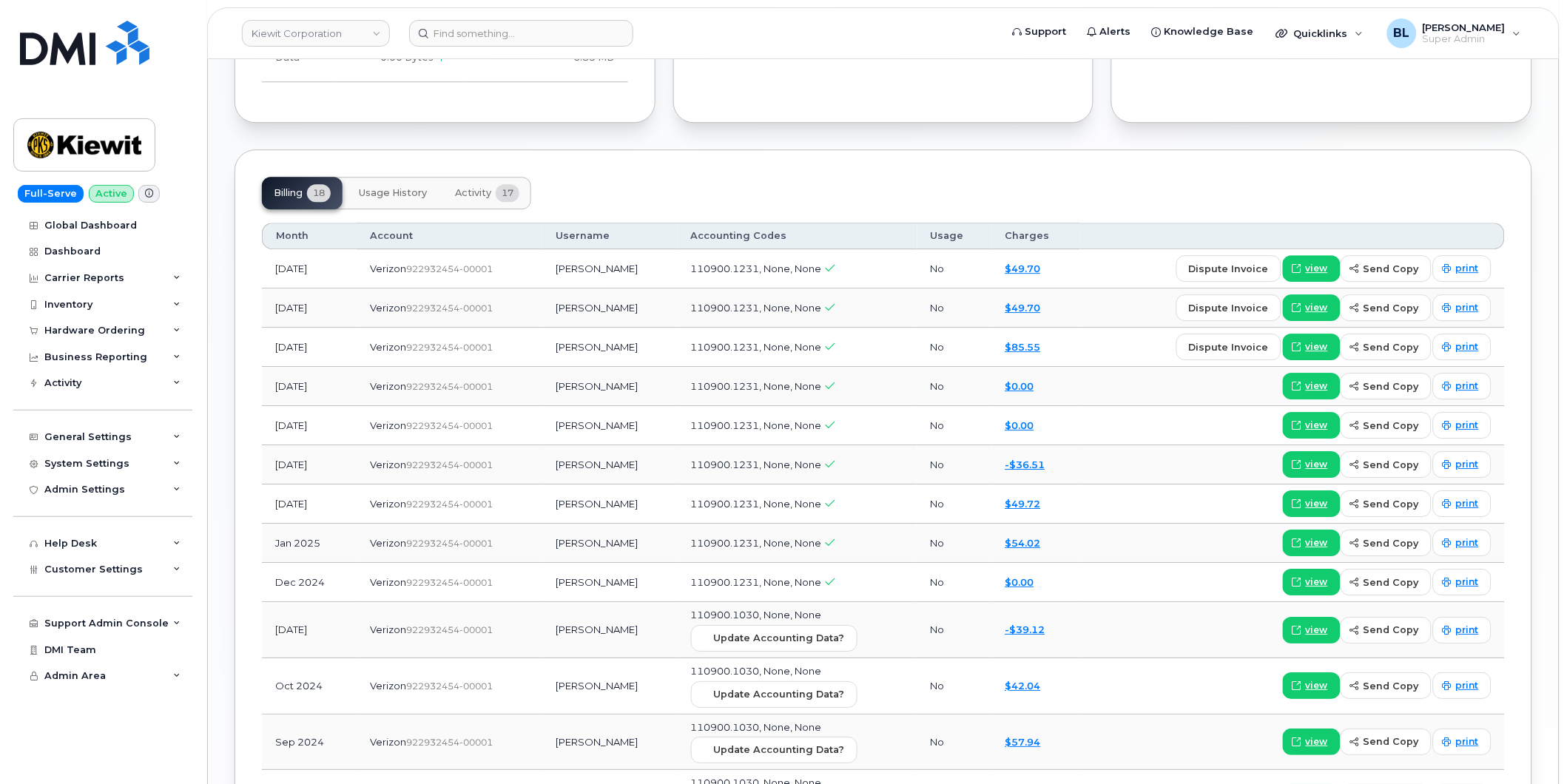
scroll to position [1080, 0]
click at [494, 27] on input at bounding box center [521, 33] width 224 height 27
paste input "3465466261"
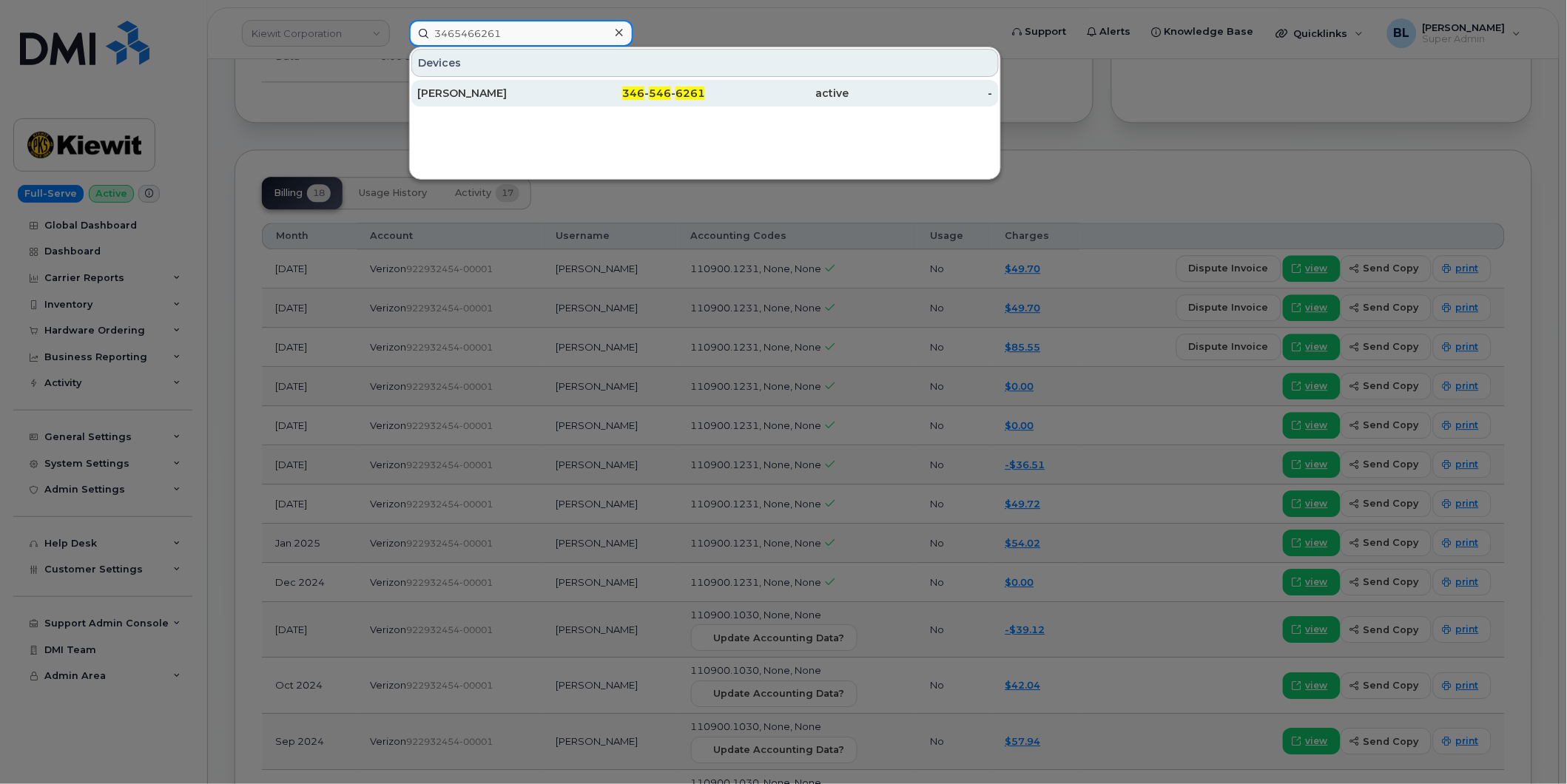
type input "3465466261"
click at [534, 81] on div "[PERSON_NAME]" at bounding box center [488, 93] width 144 height 27
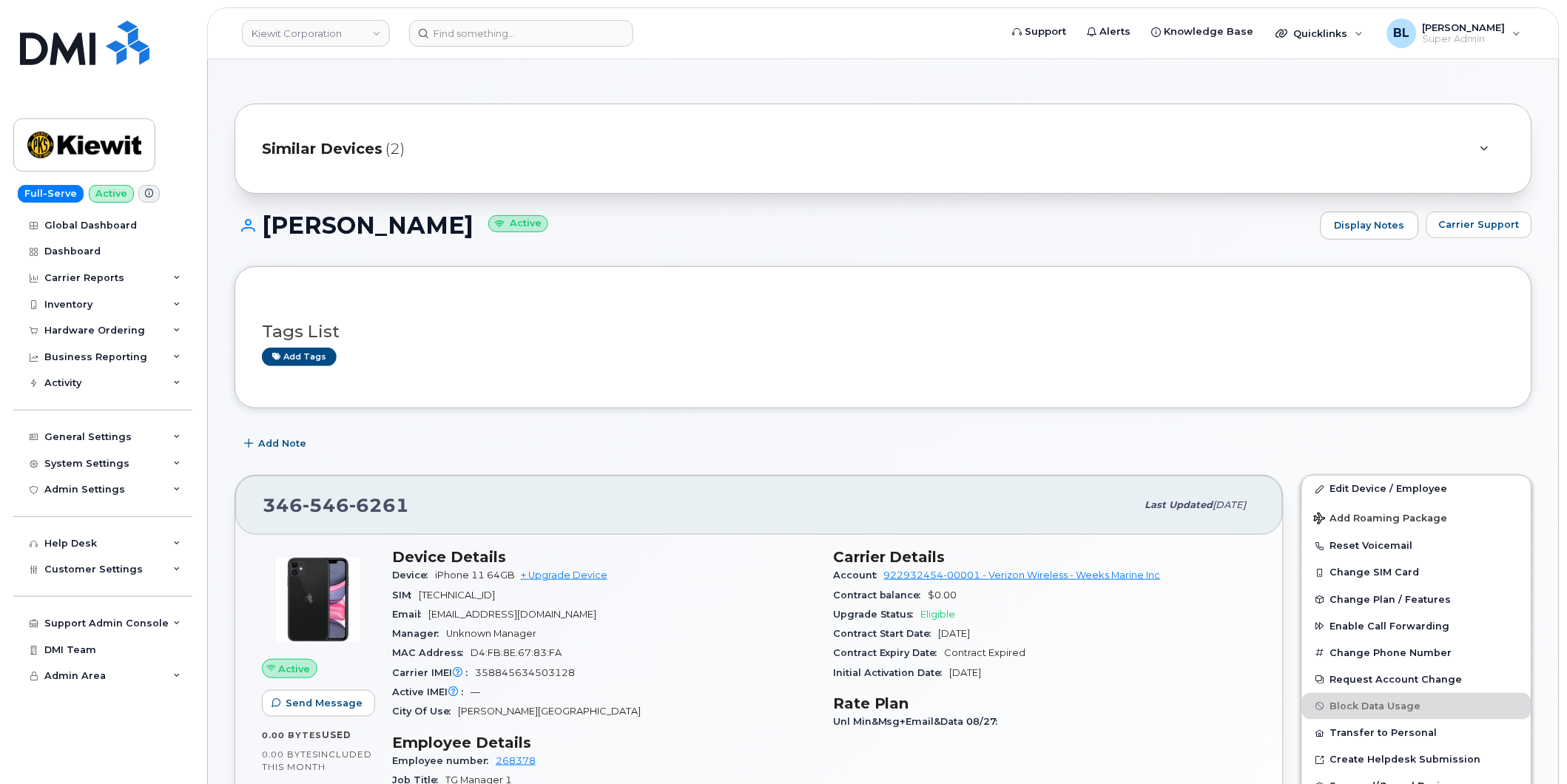
click at [730, 368] on div "Tags List Add tags" at bounding box center [883, 336] width 1243 height 87
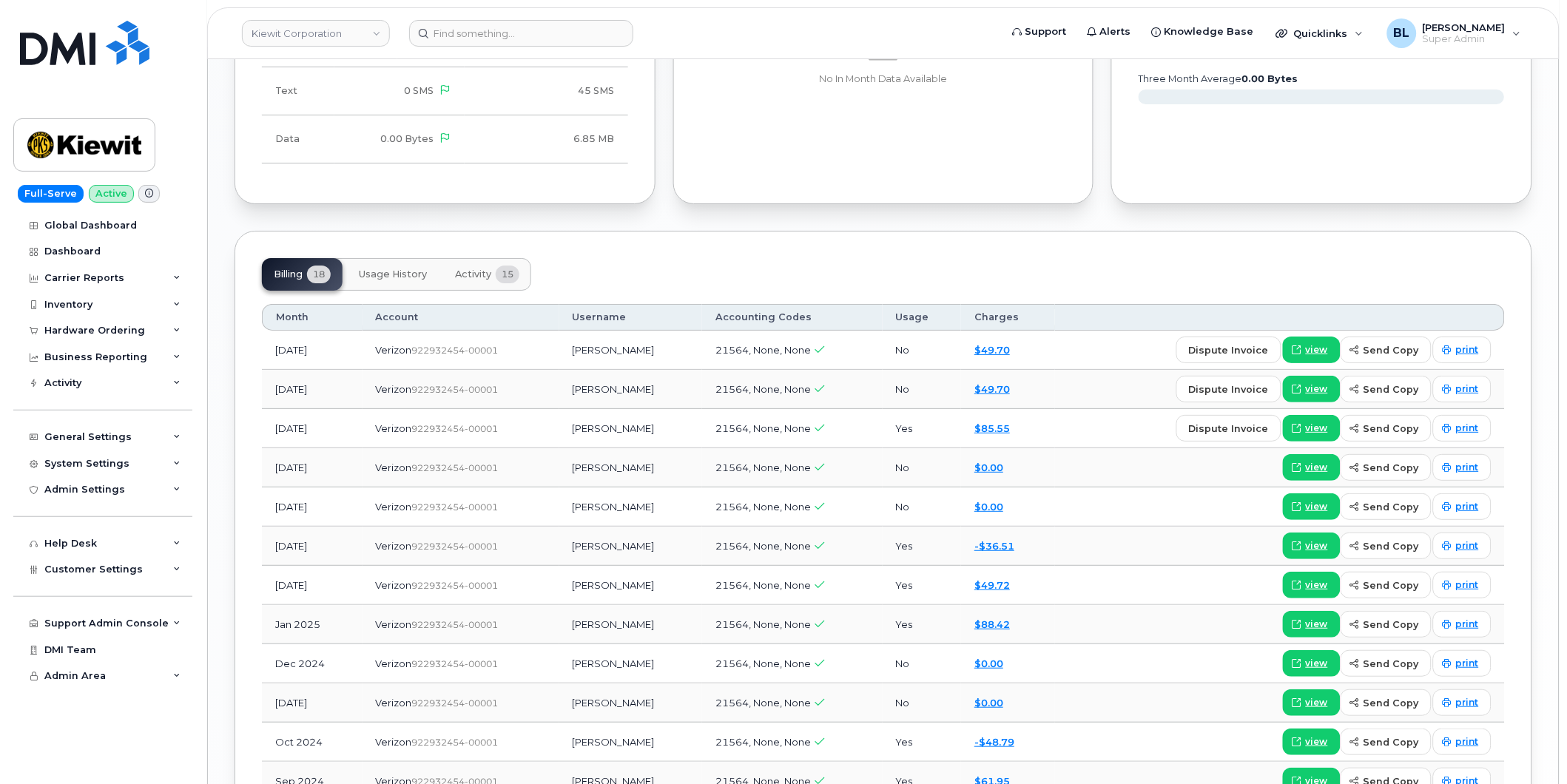
scroll to position [1752, 0]
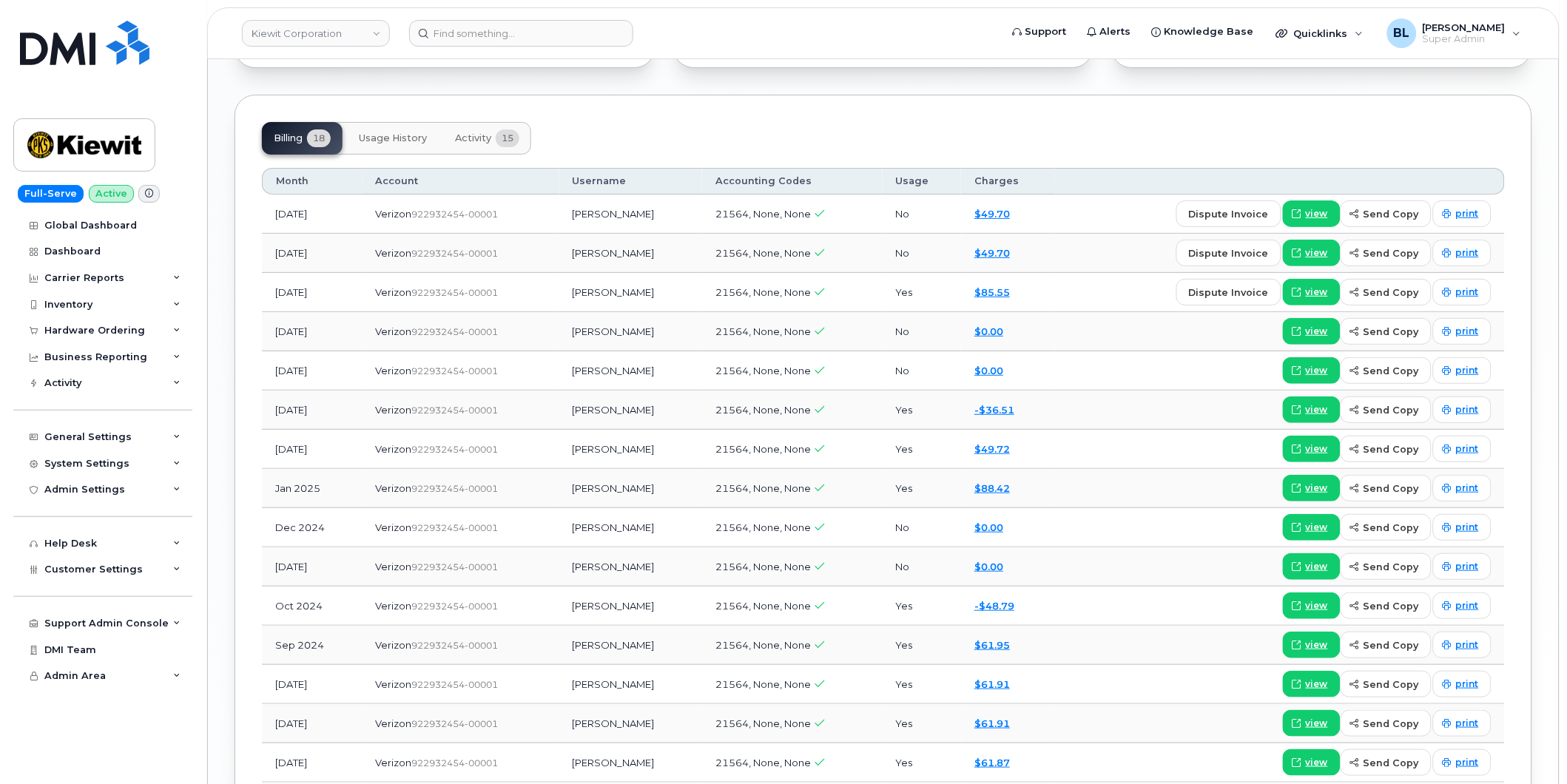
click at [558, 15] on header "Kiewit Corporation Support Alerts Knowledge Base Quicklinks Suspend / Cancel De…" at bounding box center [883, 33] width 1352 height 52
click at [558, 22] on input at bounding box center [521, 33] width 224 height 27
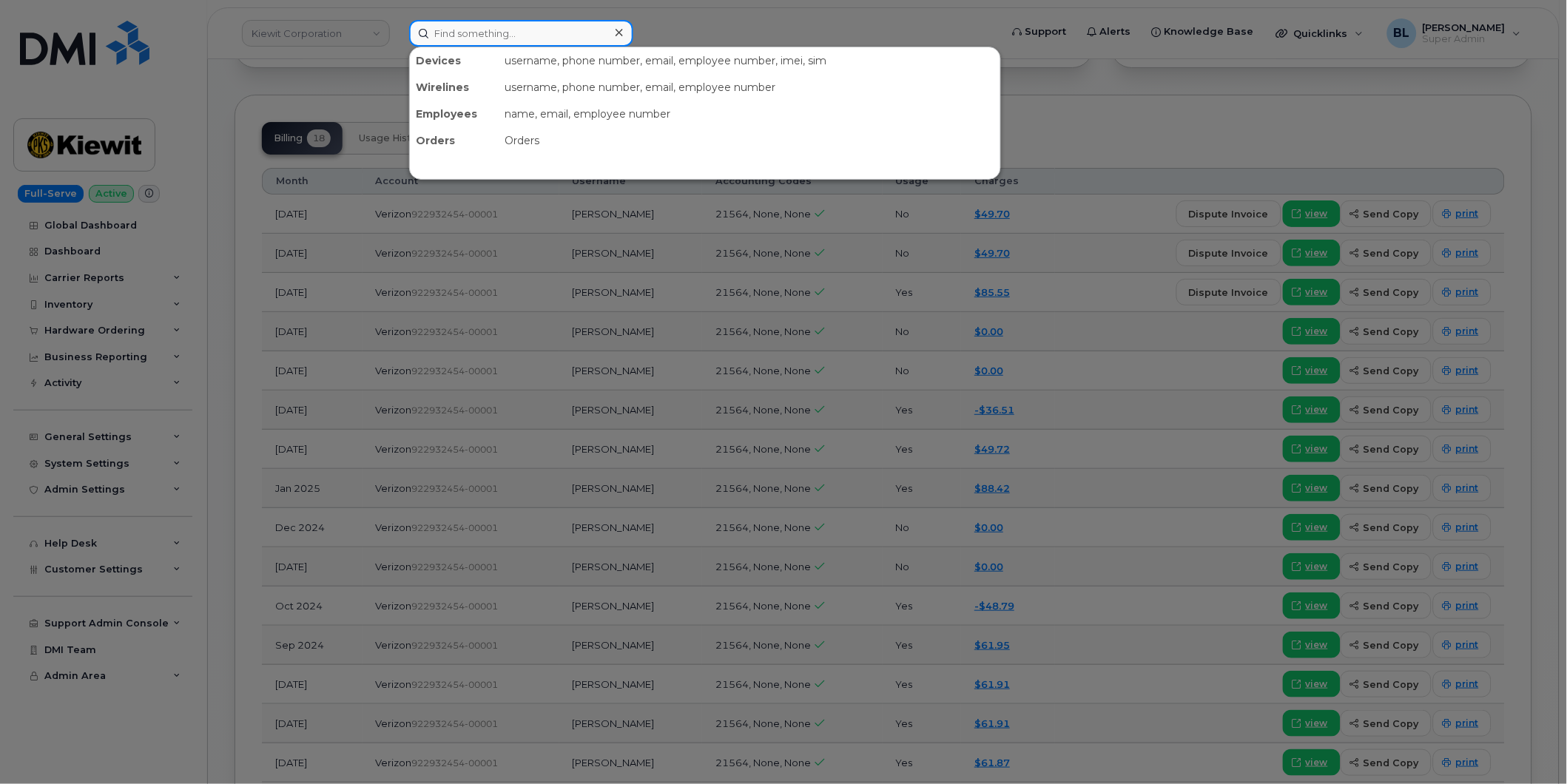
paste input "8483840135"
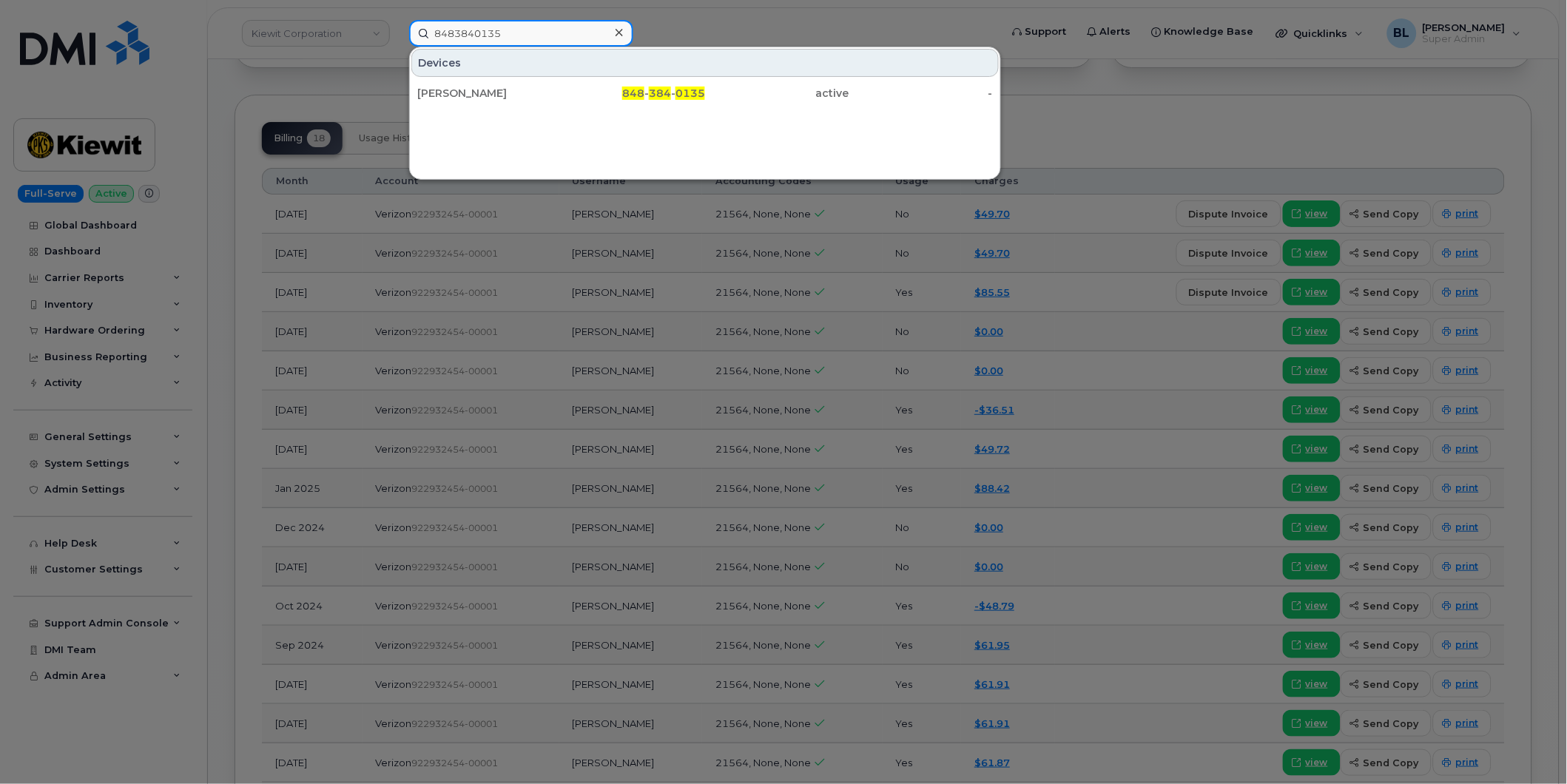
type input "8483840135"
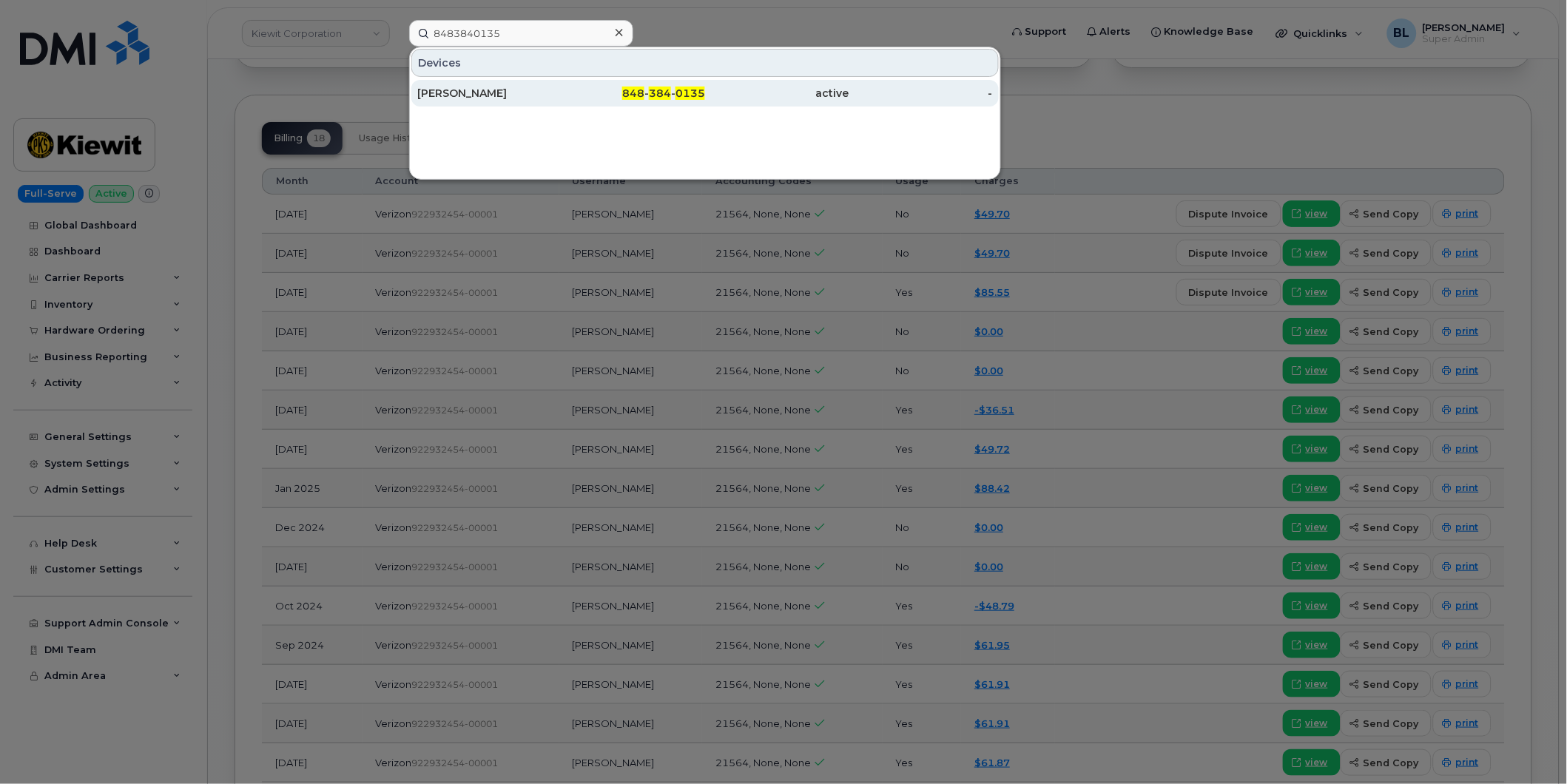
click at [660, 89] on span "384" at bounding box center [659, 93] width 22 height 13
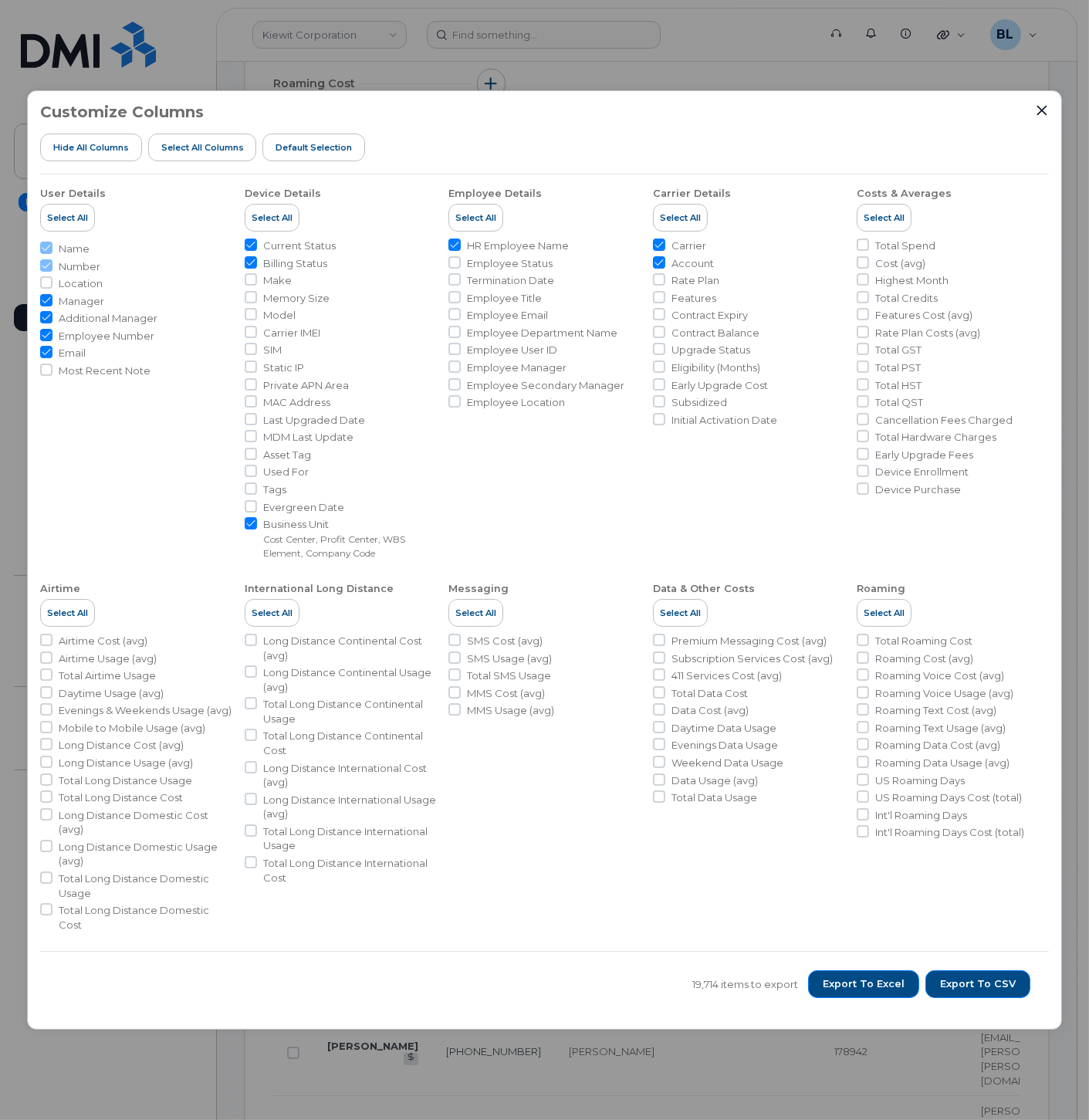
click at [614, 108] on div "Customize Columns Hide All Columns Select all Columns Default Selection" at bounding box center [544, 139] width 1008 height 71
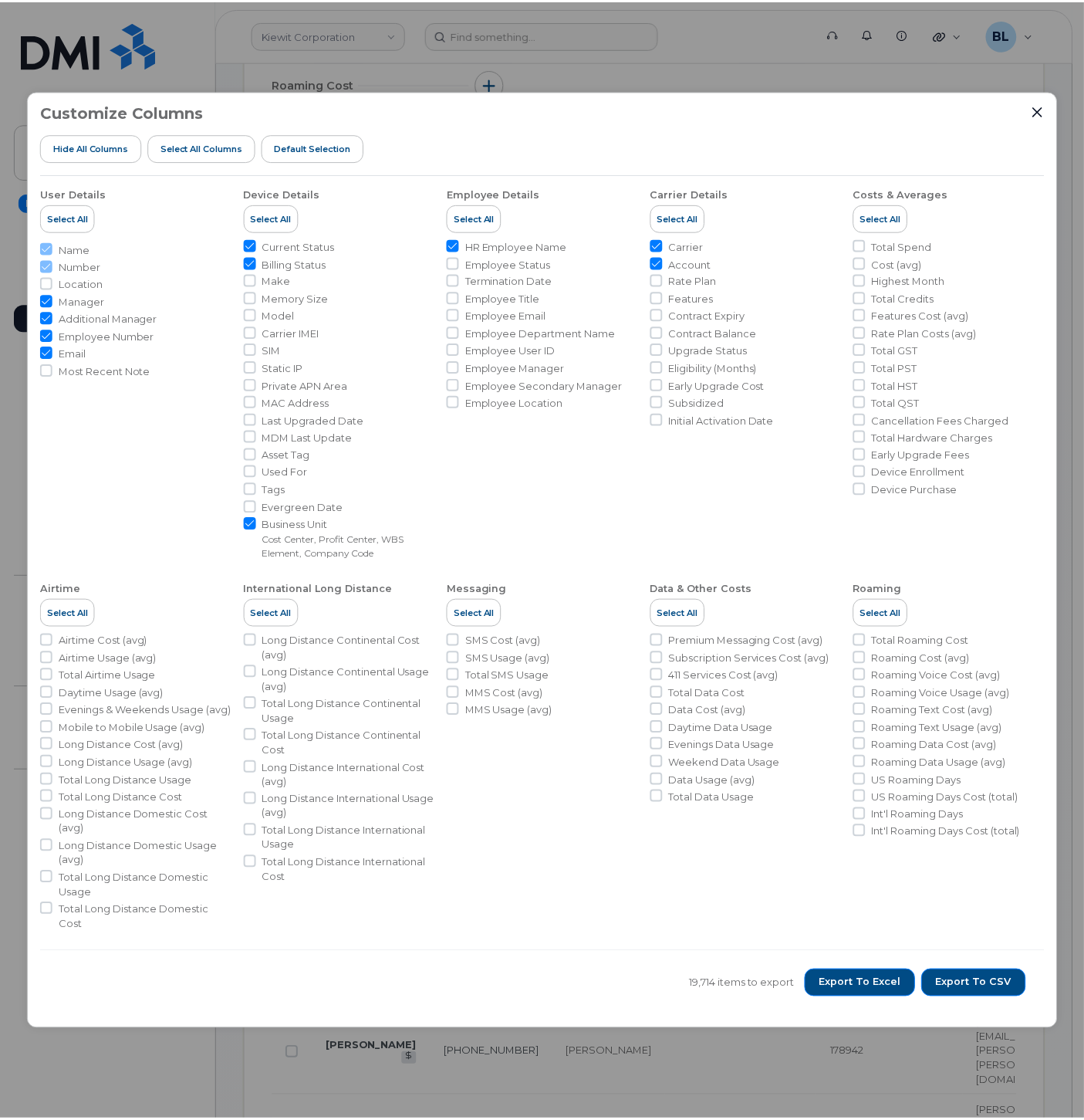
scroll to position [457, 0]
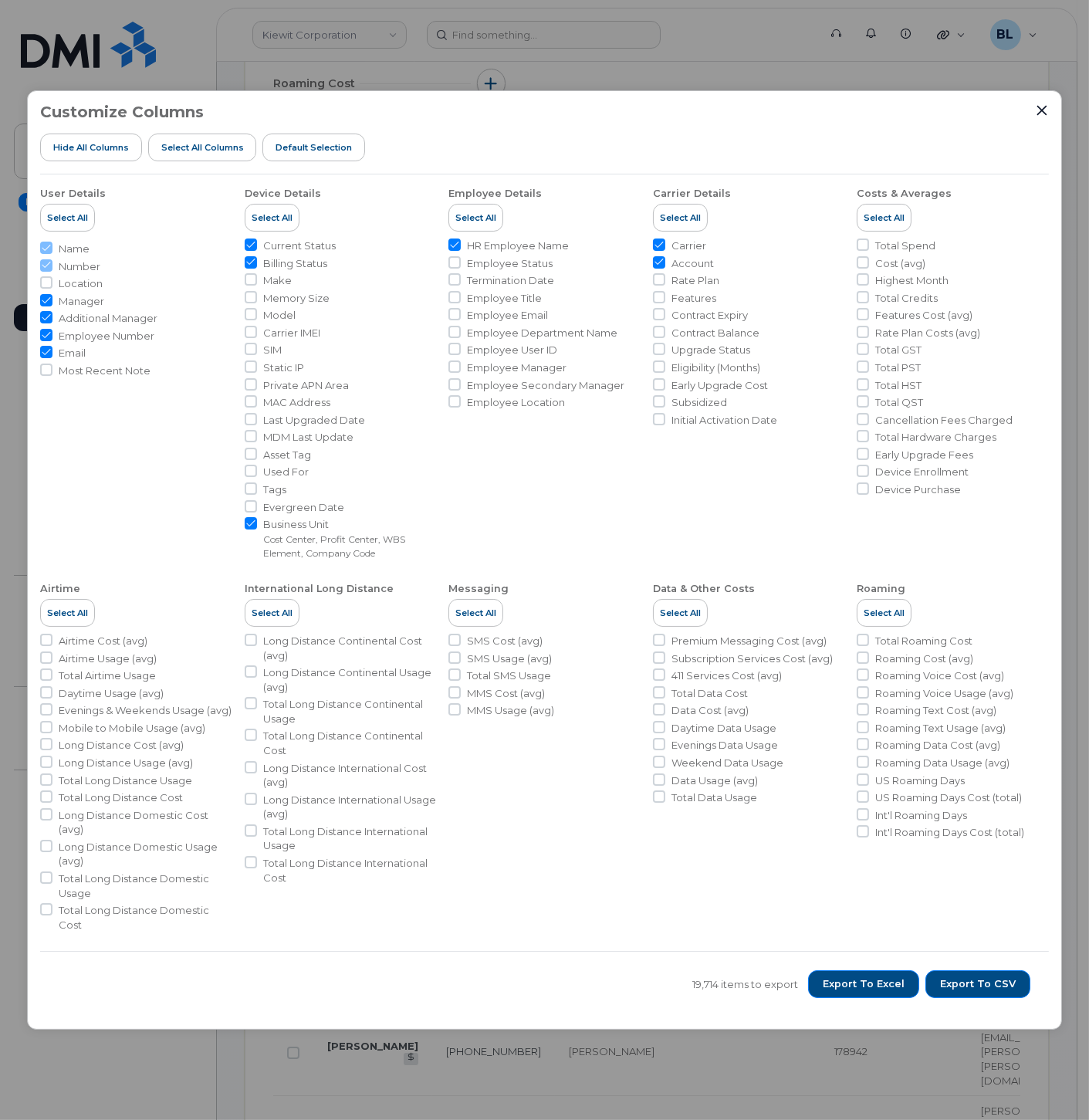
click at [626, 73] on div "Customize Columns Hide All Columns Select all Columns Default Selection User De…" at bounding box center [544, 560] width 1089 height 1120
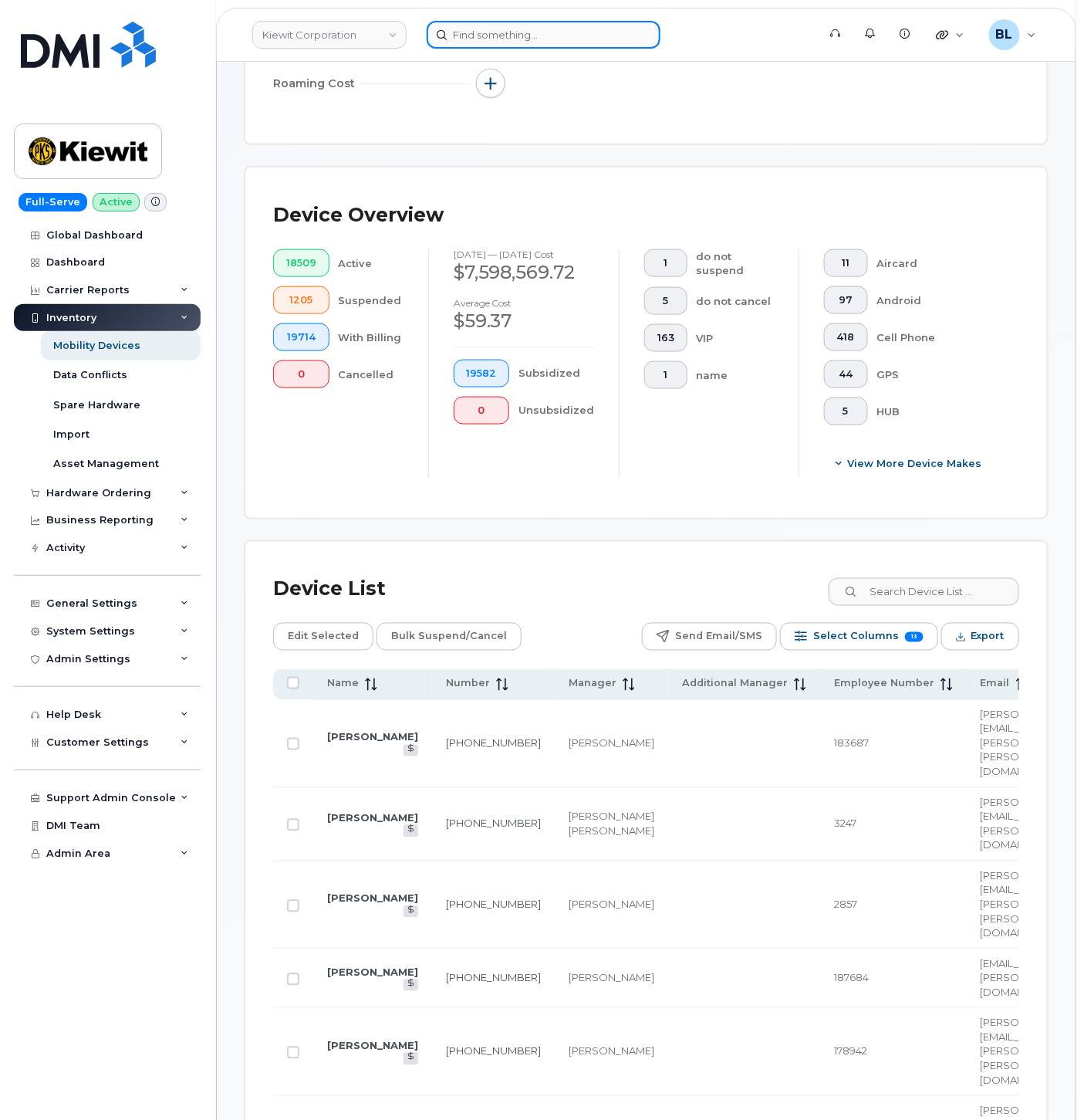
click at [581, 39] on input at bounding box center [543, 35] width 234 height 28
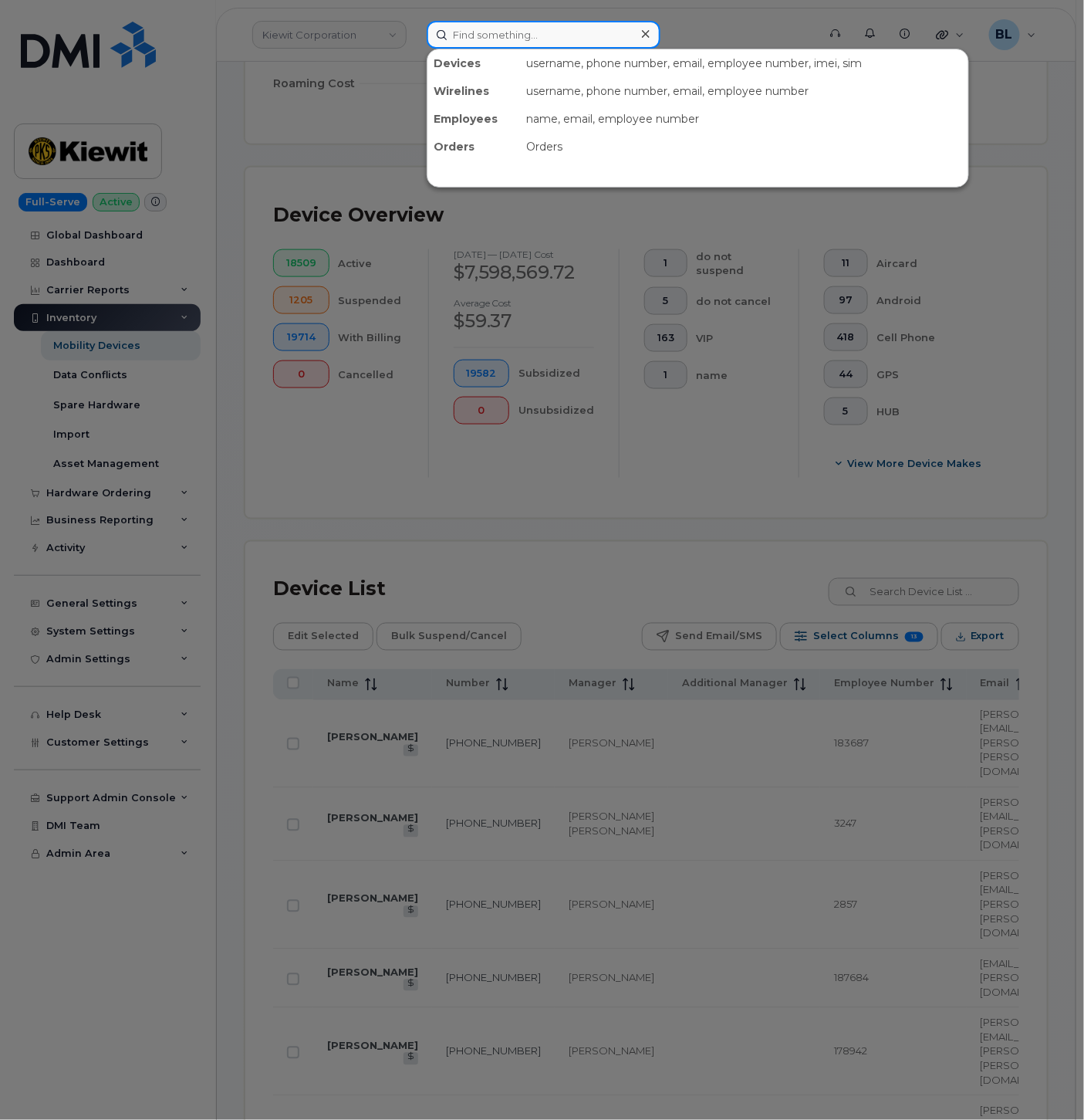
paste input "8483840135"
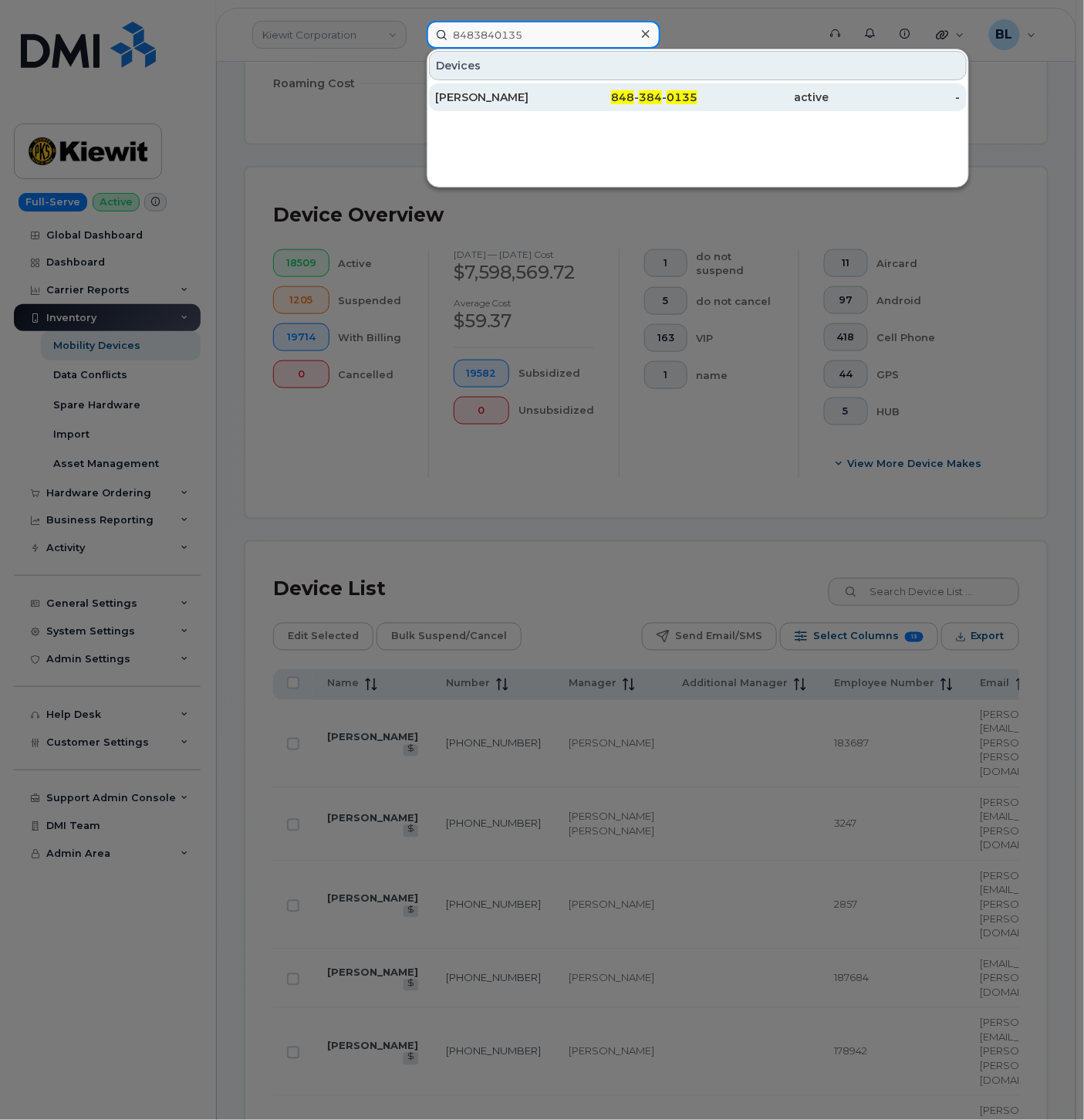
type input "8483840135"
click at [629, 94] on span "848" at bounding box center [622, 97] width 23 height 14
